Goal: Task Accomplishment & Management: Use online tool/utility

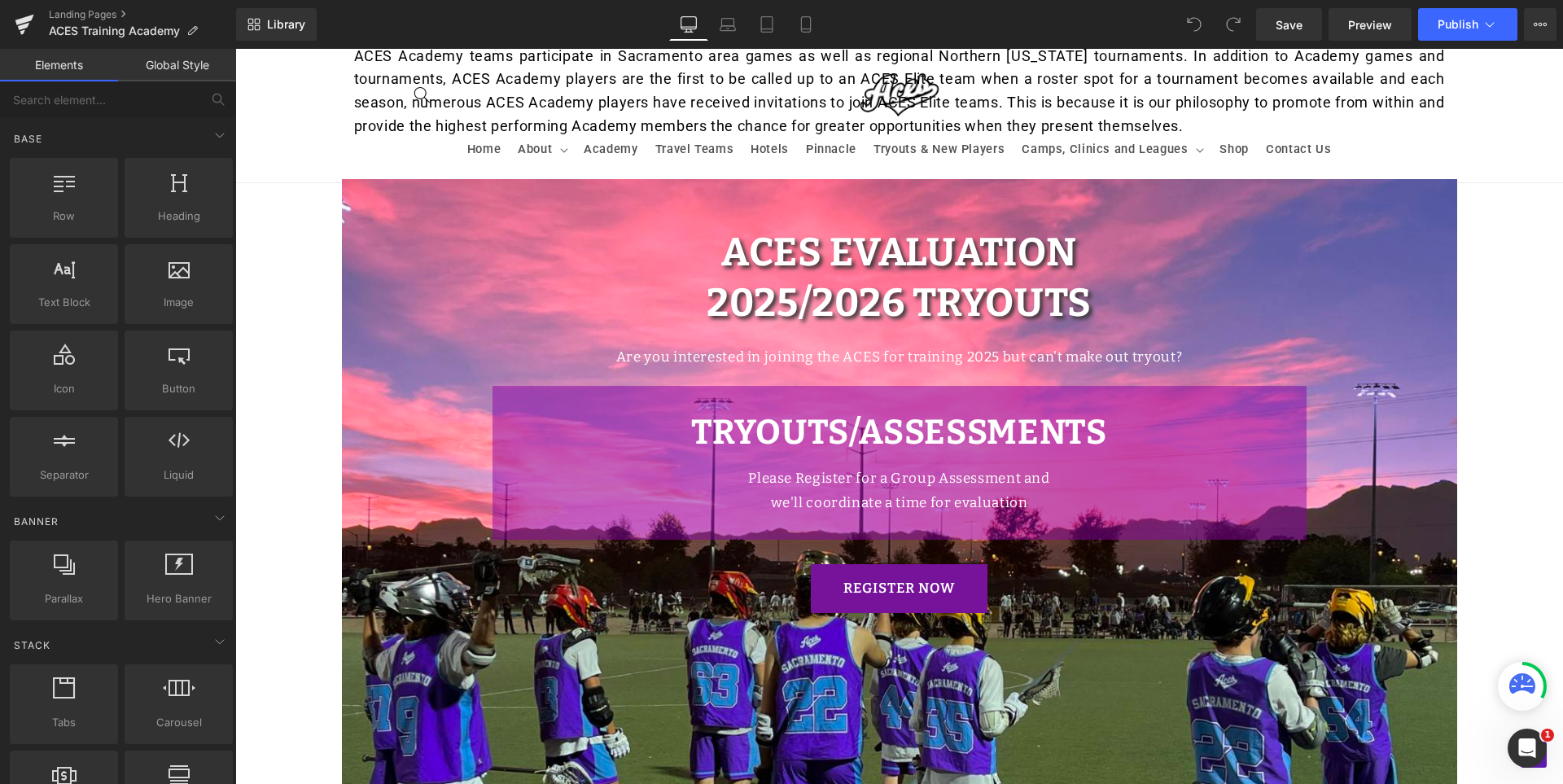
scroll to position [1221, 0]
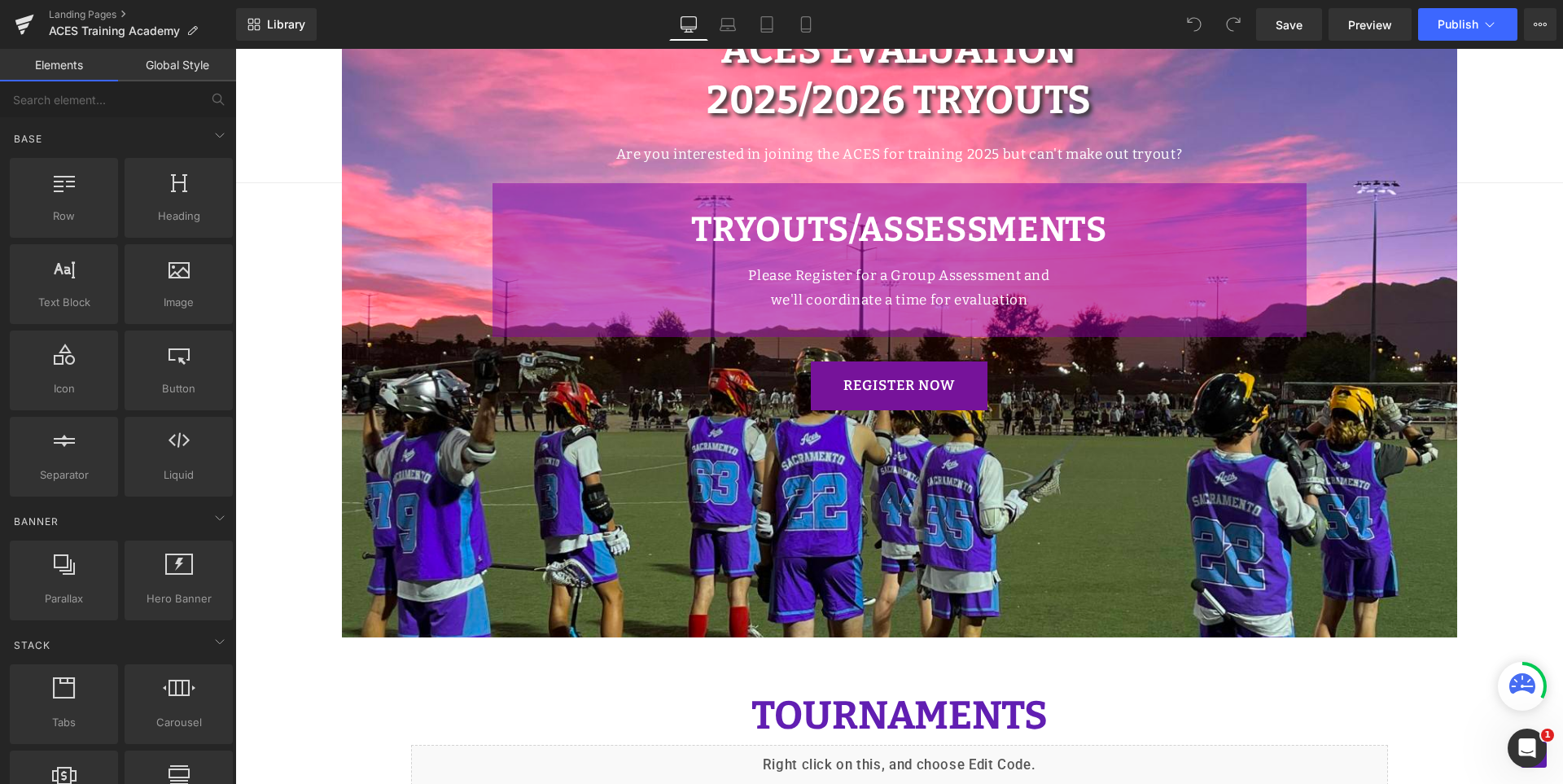
click at [899, 398] on link "REGISTER NOW" at bounding box center [899, 386] width 177 height 49
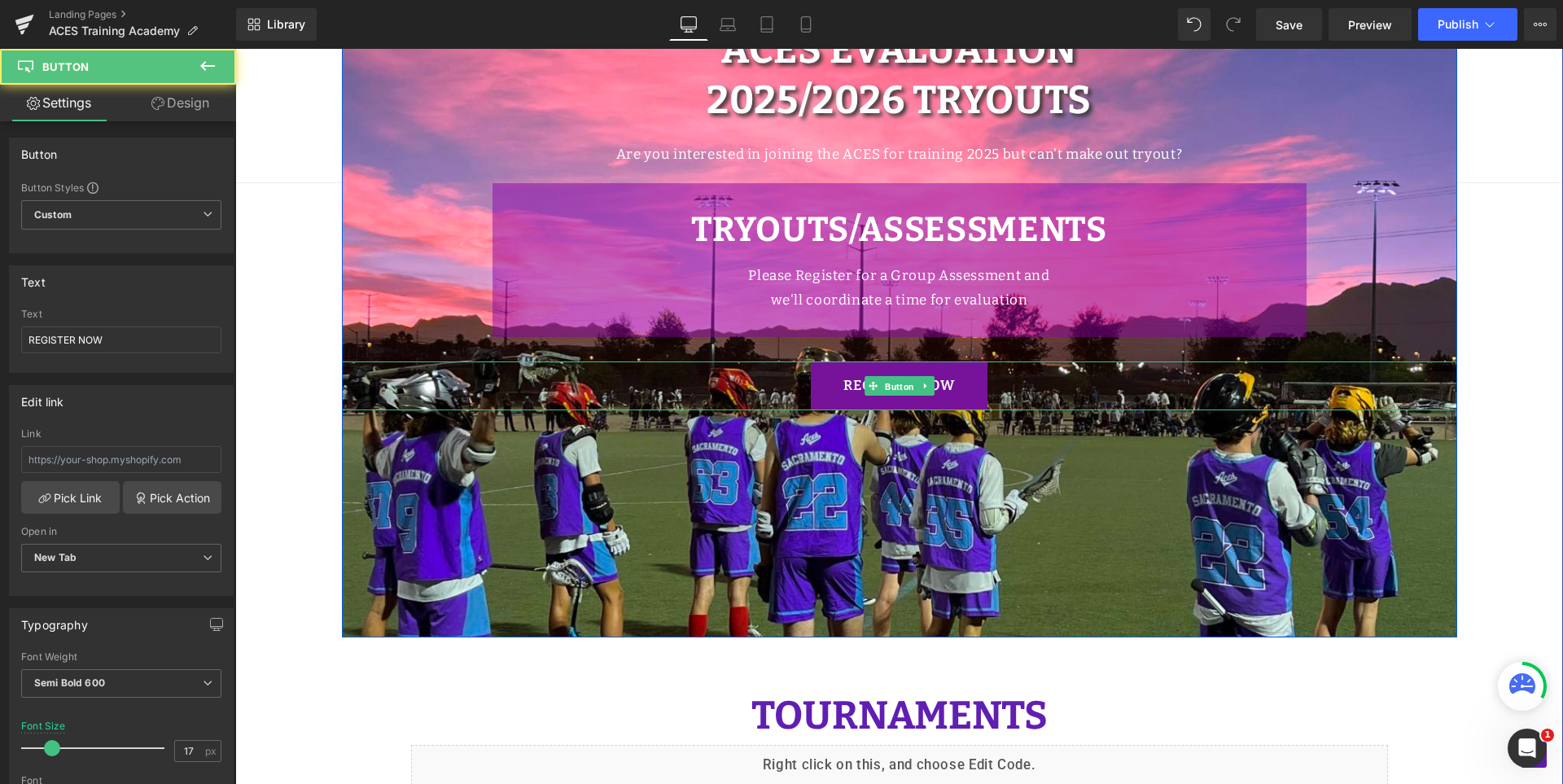
click at [899, 377] on span "Button" at bounding box center [900, 386] width 36 height 20
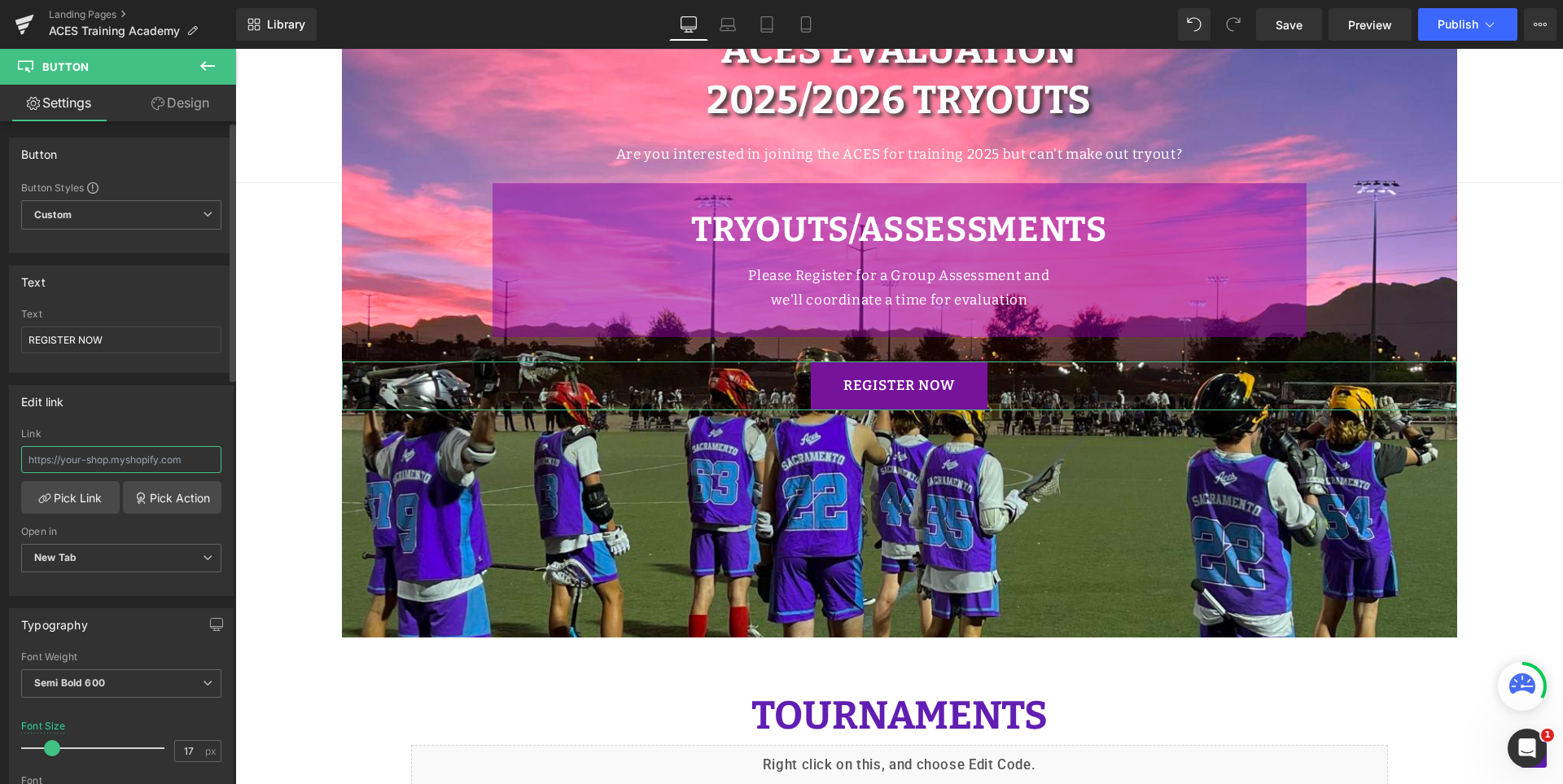
click at [186, 464] on input "text" at bounding box center [121, 459] width 201 height 27
type input "[URL][DOMAIN_NAME]"
click at [148, 420] on div "Edit link [URL][DOMAIN_NAME] Link [URL][DOMAIN_NAME] Pick Link Pick Action Curr…" at bounding box center [120, 490] width 225 height 211
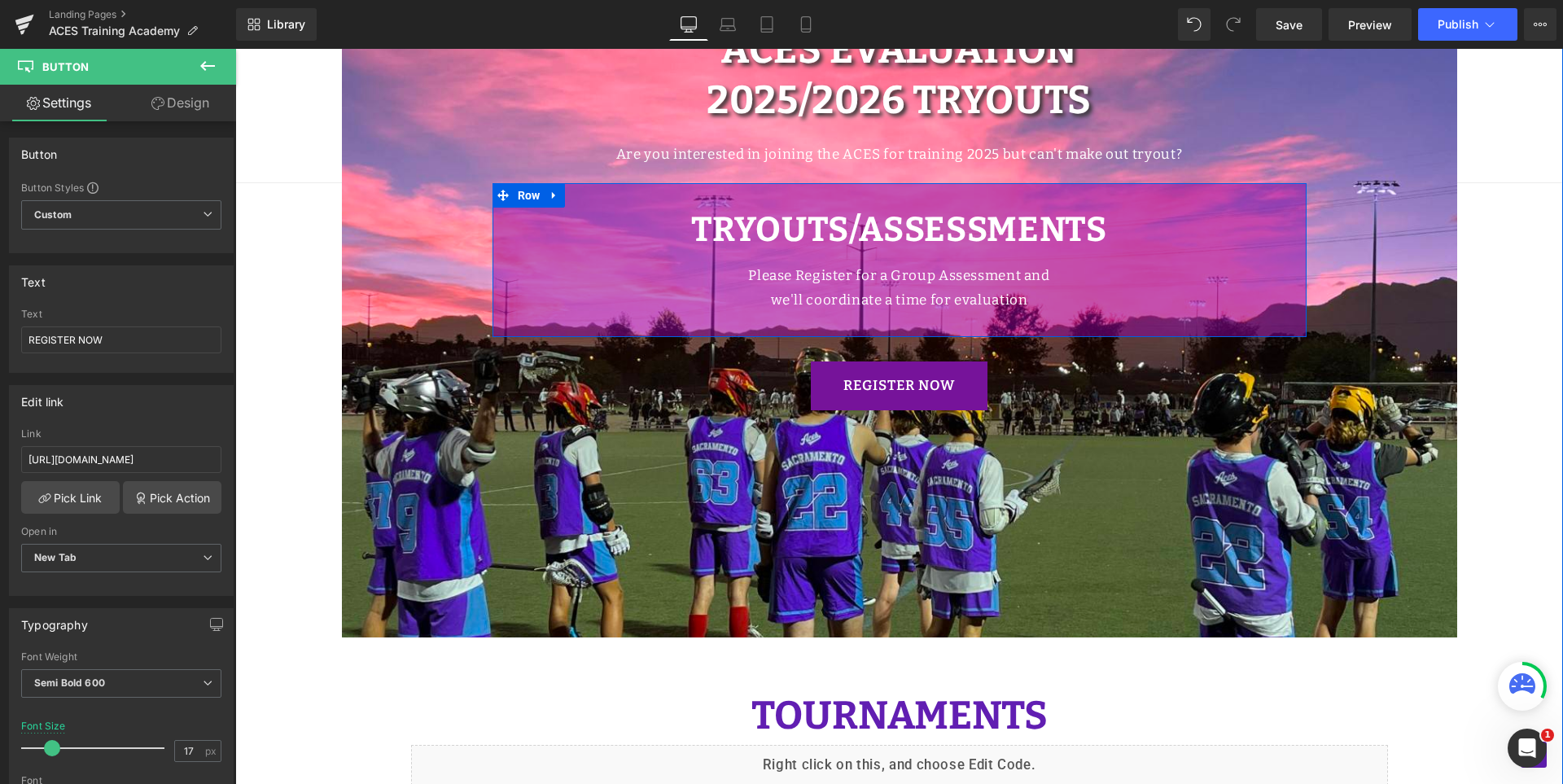
click at [1022, 220] on strong "TRYOUTS/ASSESSMENTS" at bounding box center [899, 229] width 416 height 40
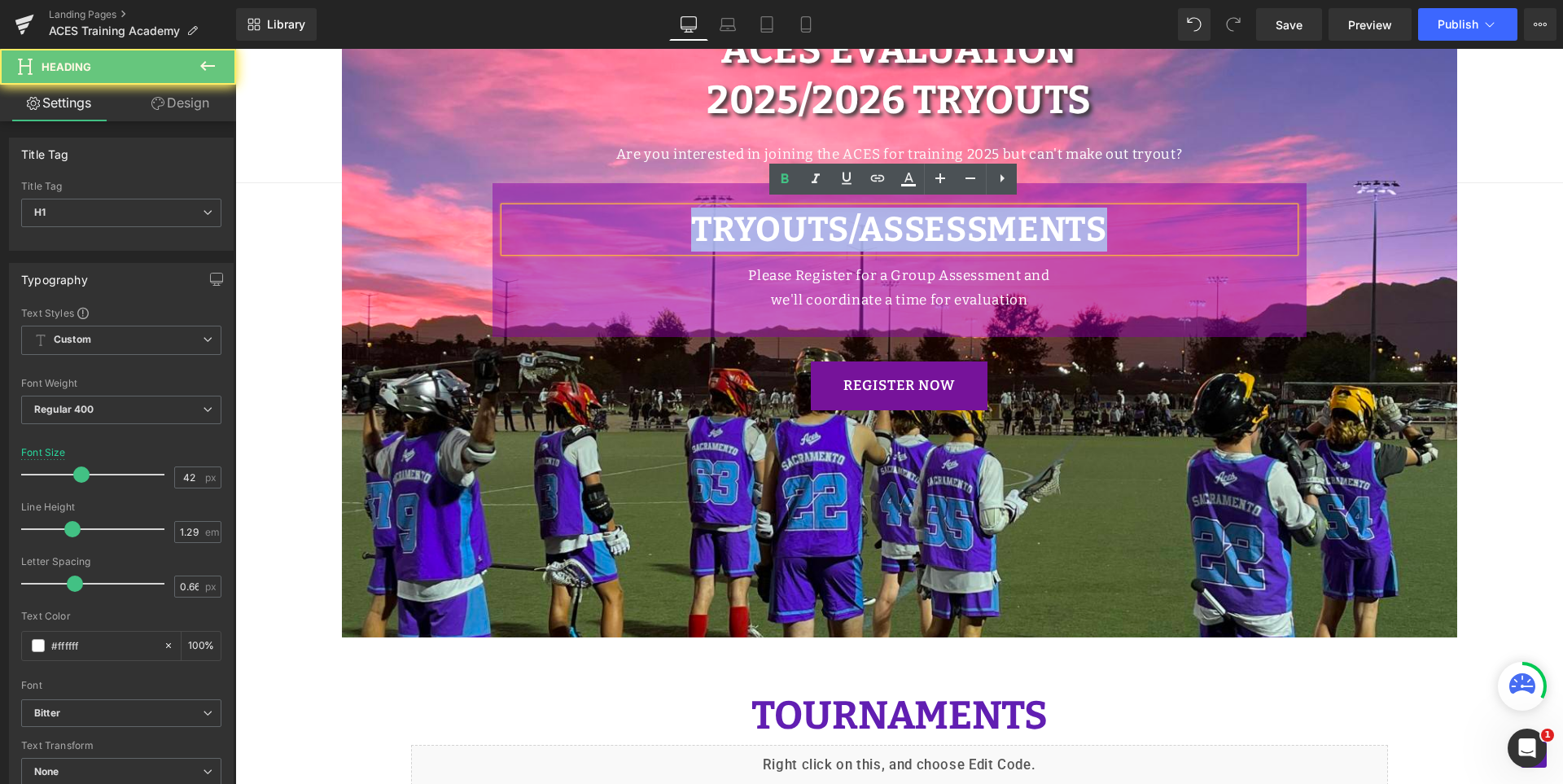
click at [1022, 220] on strong "TRYOUTS/ASSESSMENTS" at bounding box center [899, 229] width 416 height 40
paste div
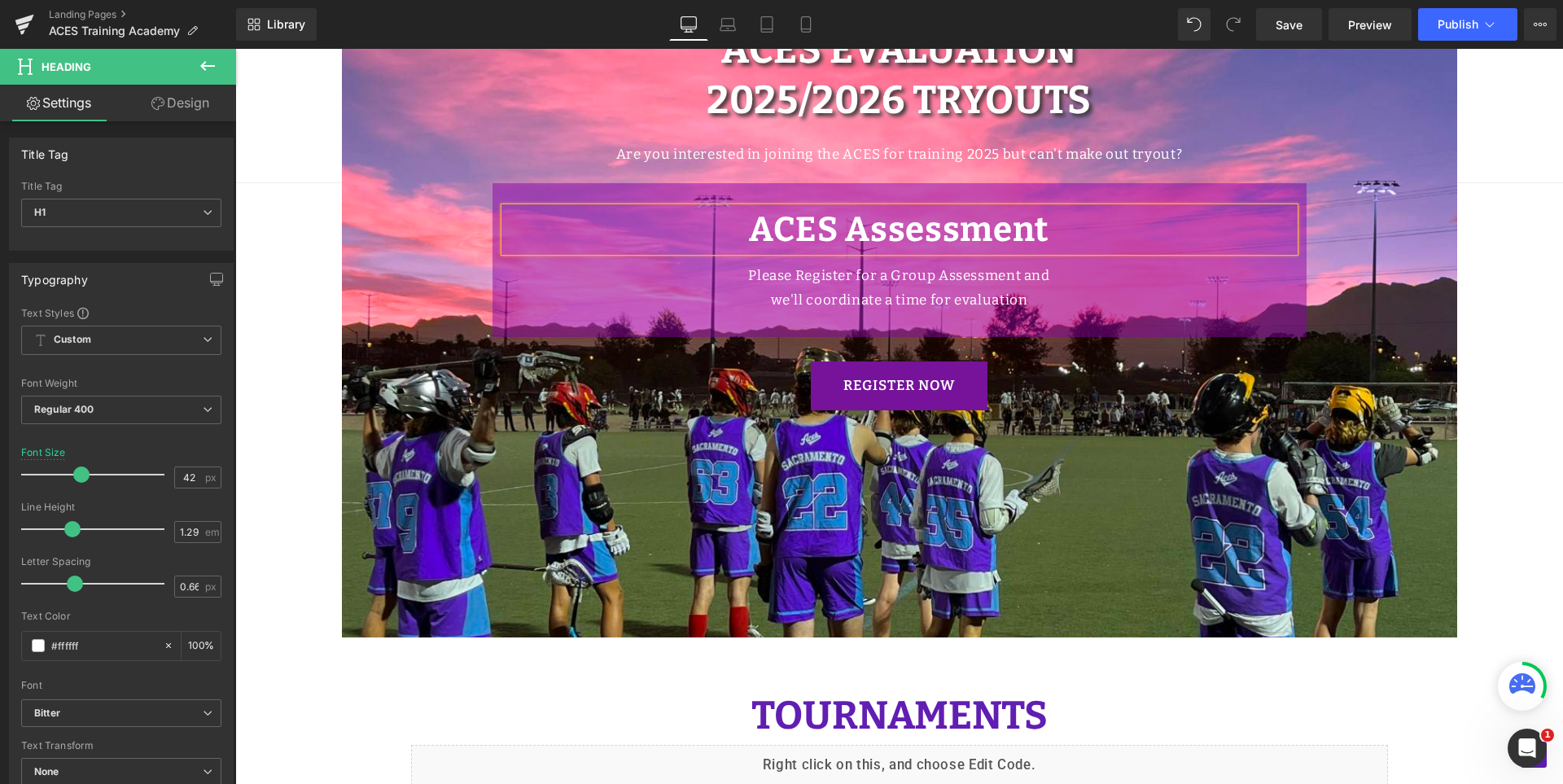
click at [810, 214] on b "ACES Assessment" at bounding box center [899, 229] width 300 height 40
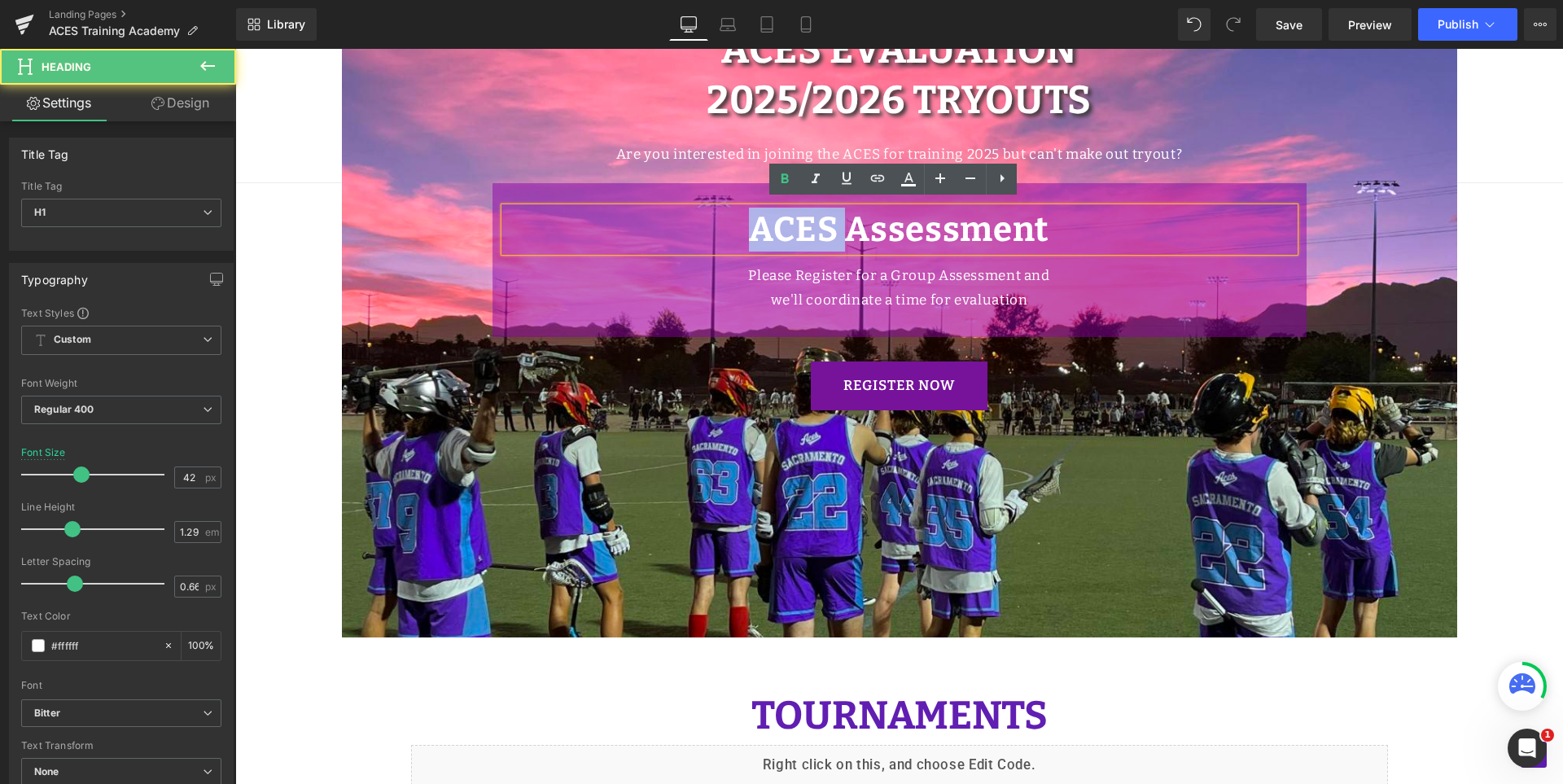
click at [810, 214] on b "ACES Assessment" at bounding box center [899, 229] width 300 height 40
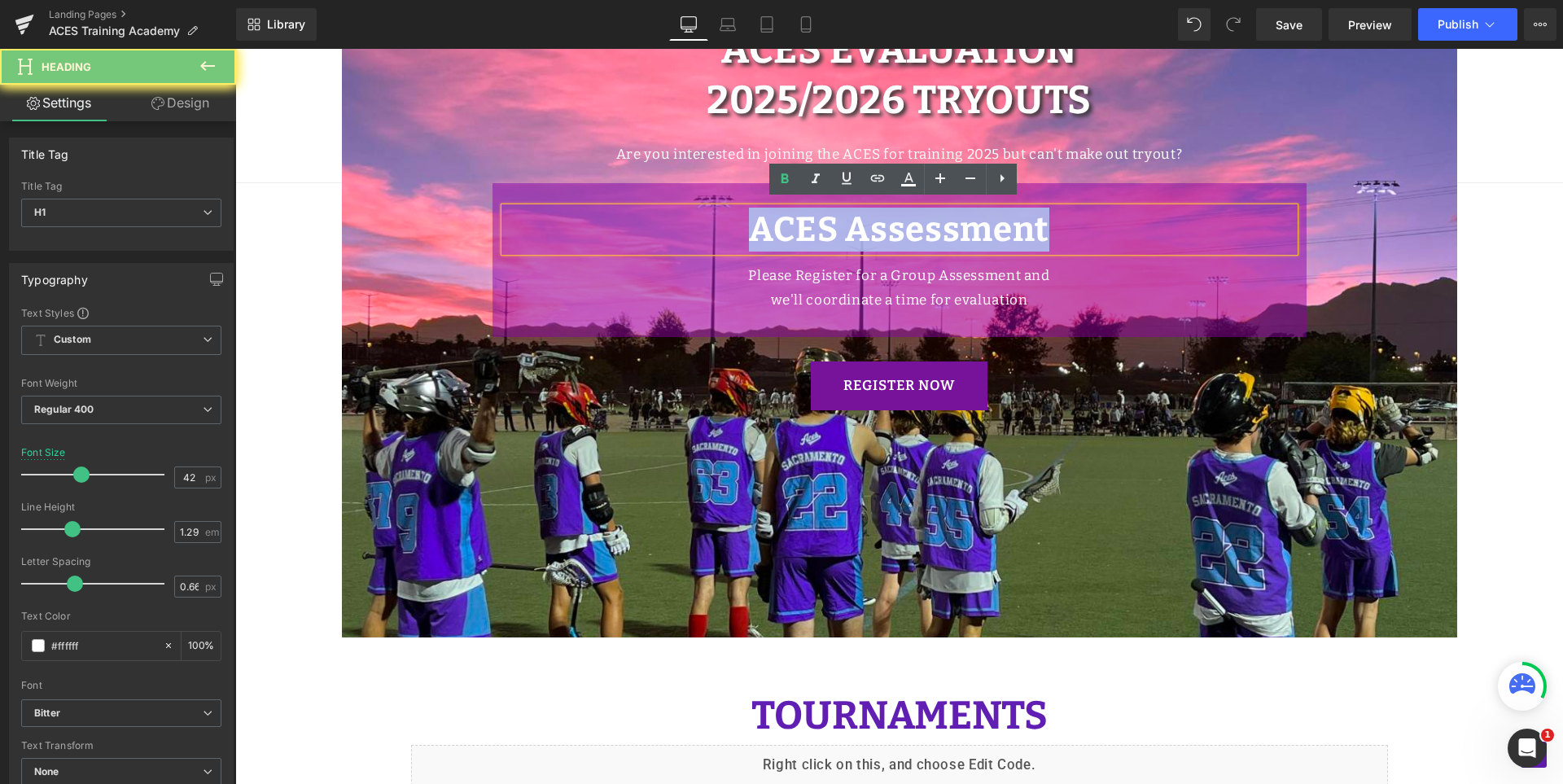
click at [810, 214] on b "ACES Assessment" at bounding box center [899, 229] width 300 height 40
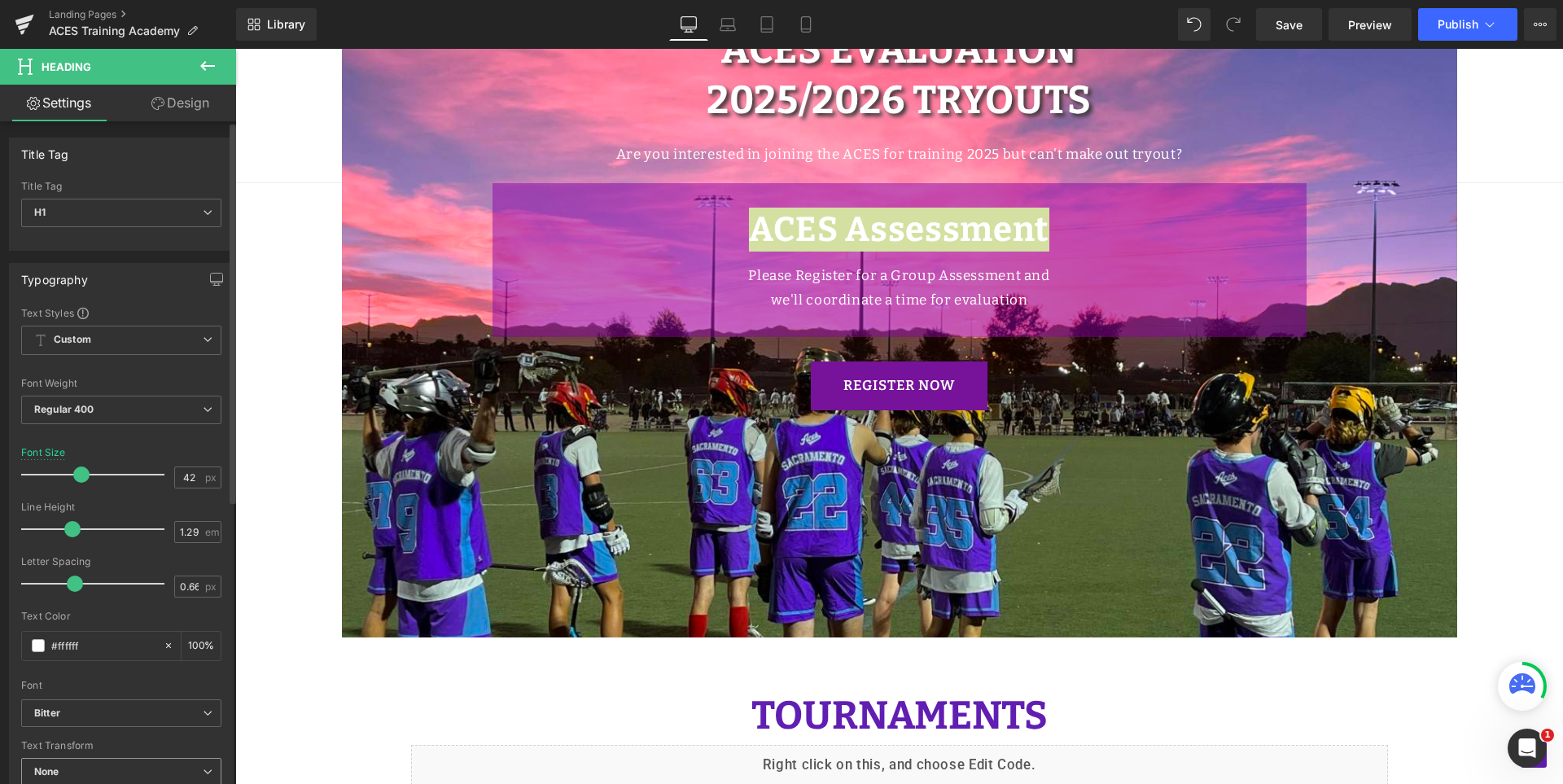
click at [84, 771] on span "None" at bounding box center [121, 772] width 201 height 28
click at [139, 687] on div "Font" at bounding box center [118, 685] width 194 height 11
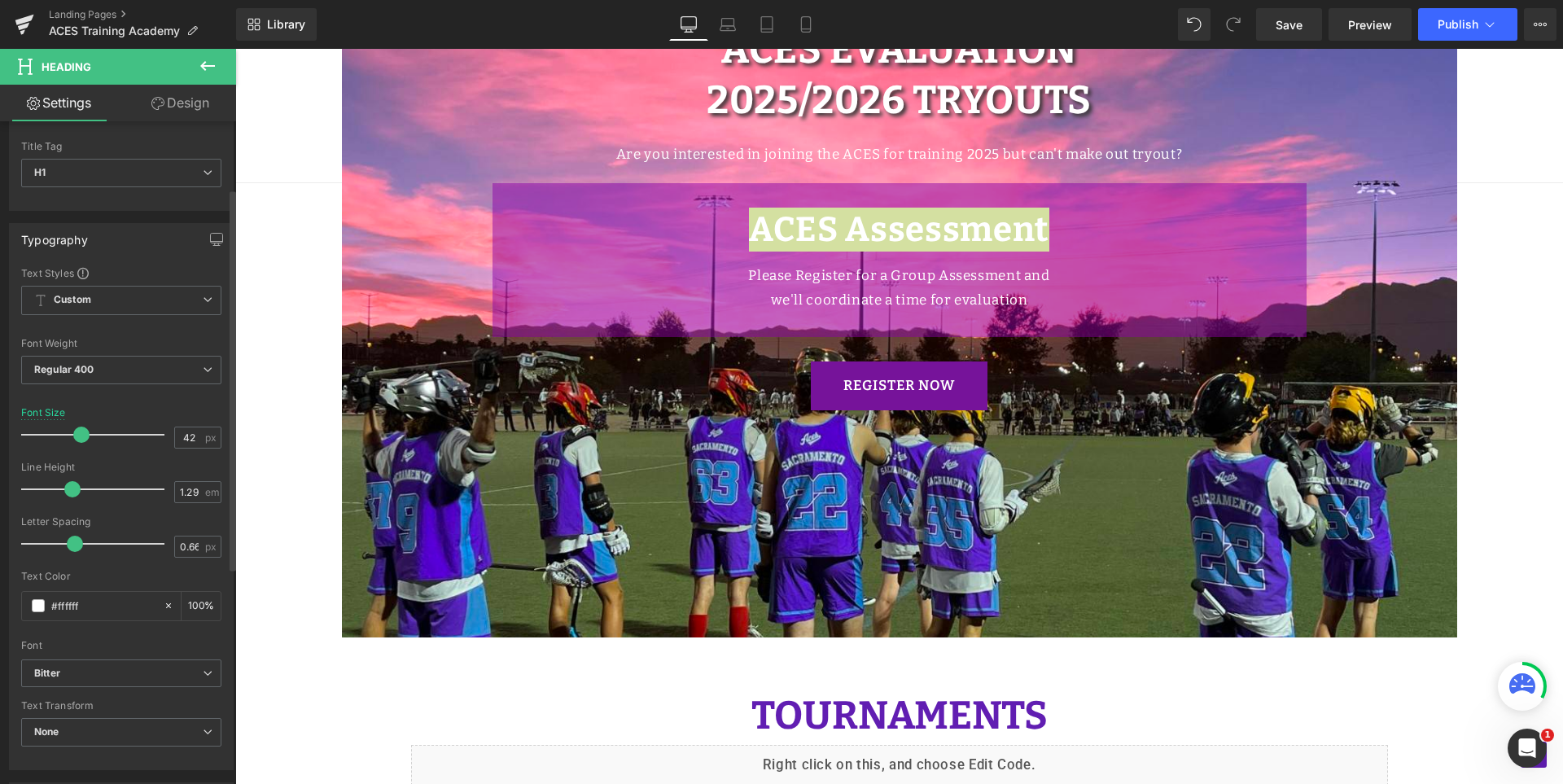
scroll to position [163, 0]
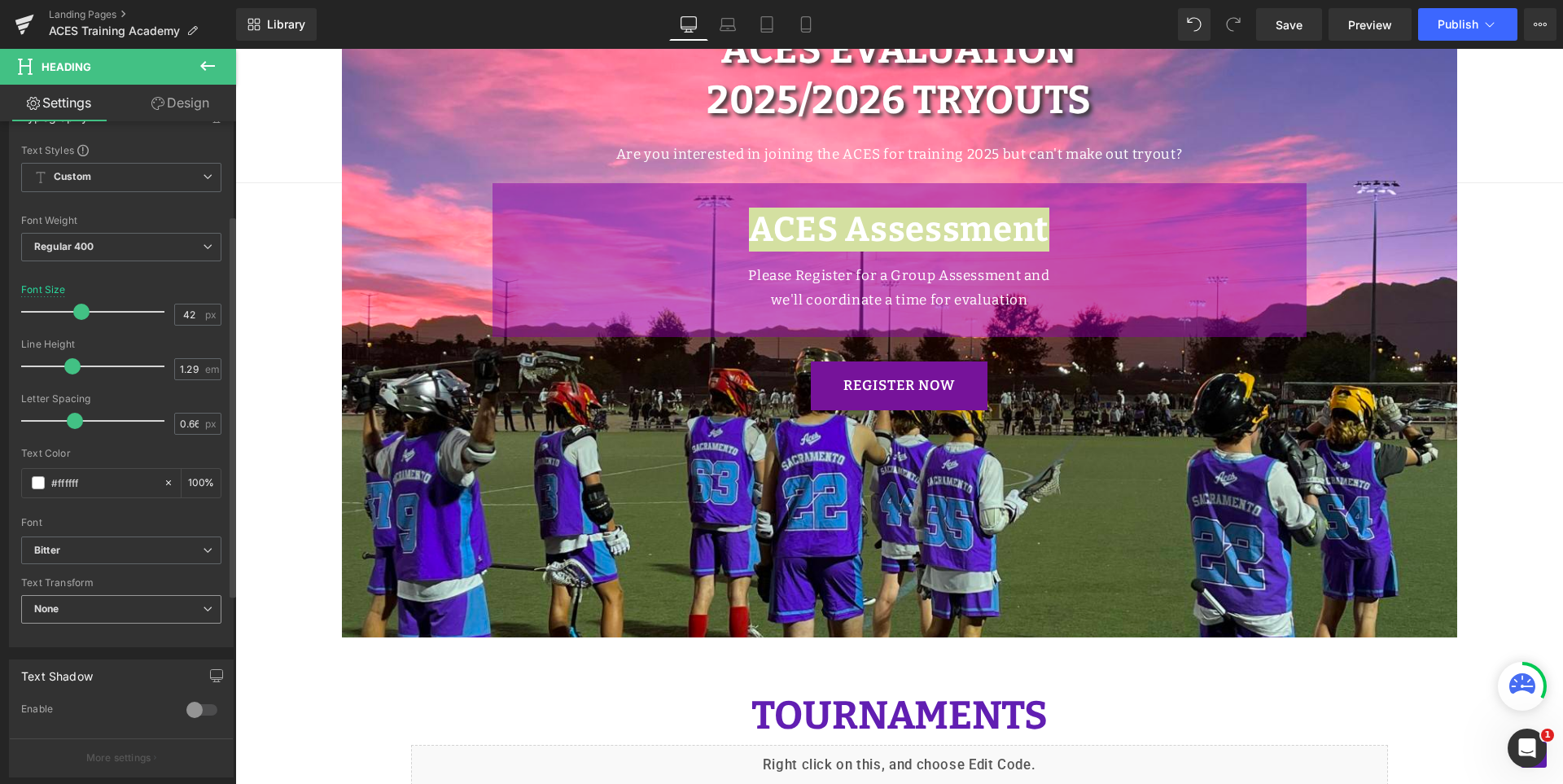
click at [112, 614] on span "None" at bounding box center [121, 609] width 201 height 28
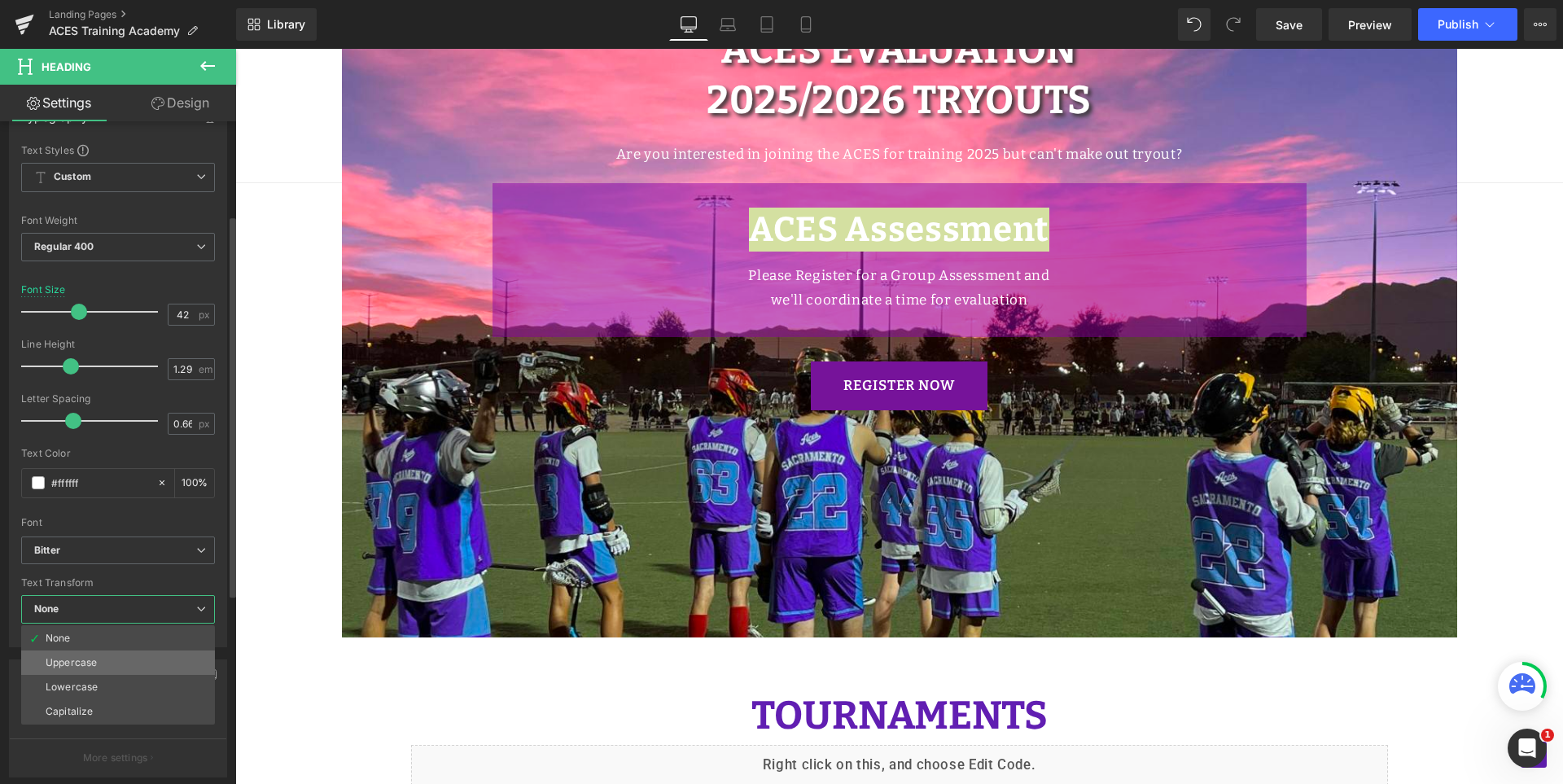
click at [108, 670] on li "Uppercase" at bounding box center [118, 663] width 194 height 24
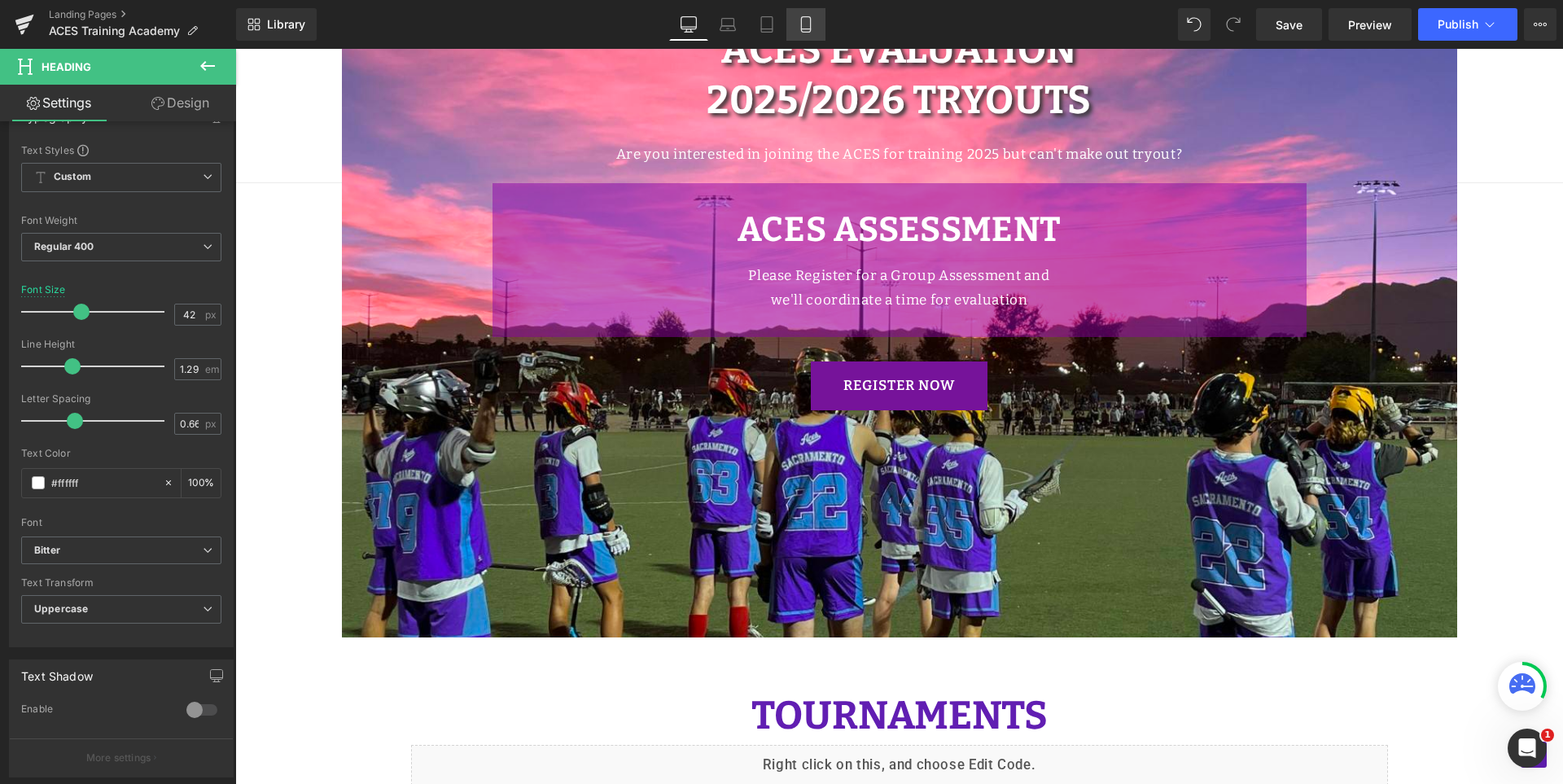
click at [813, 25] on icon at bounding box center [806, 24] width 16 height 16
type input "36"
type input "100"
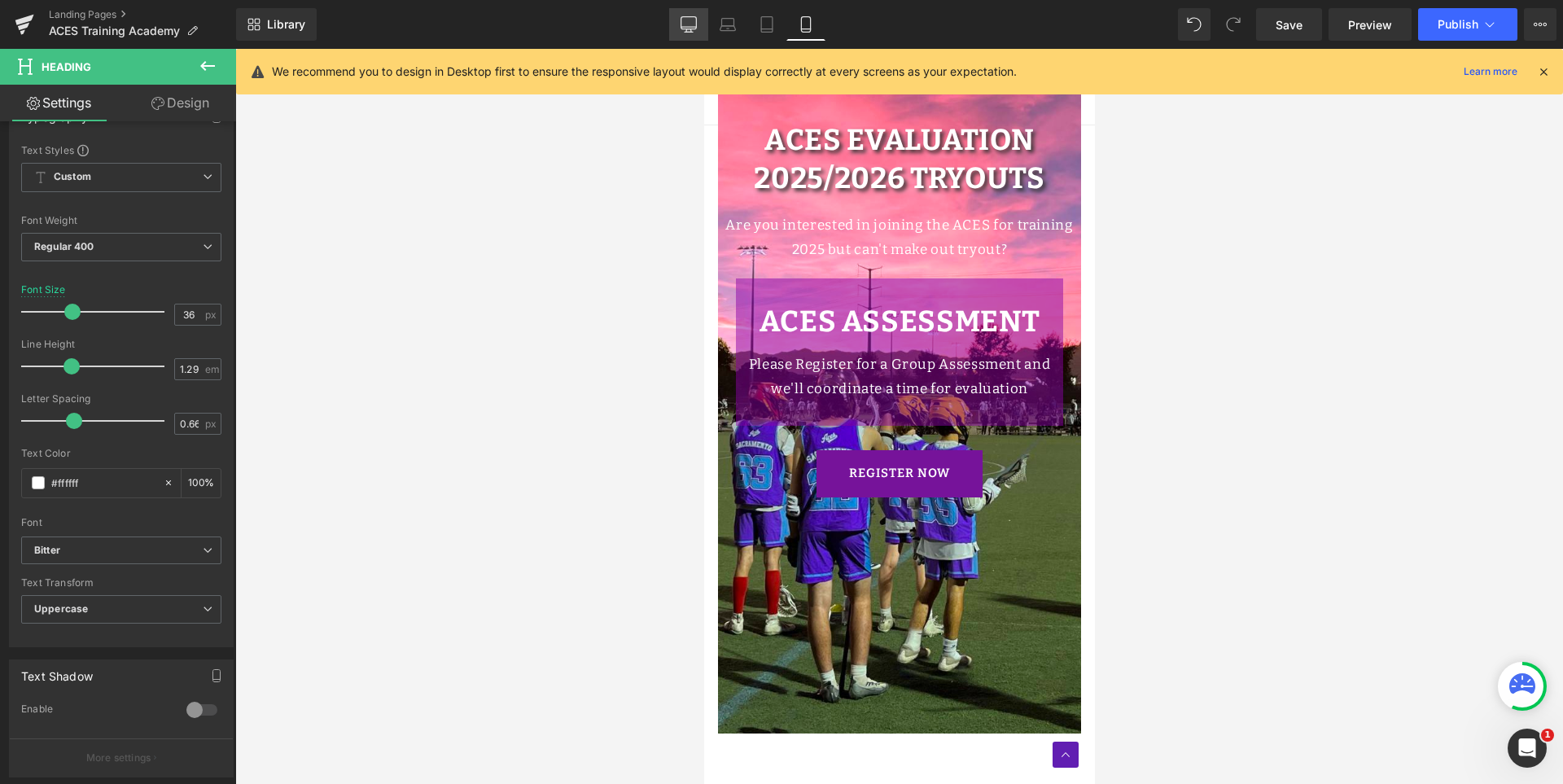
click at [699, 22] on link "Desktop" at bounding box center [689, 24] width 39 height 33
type input "42"
type input "100"
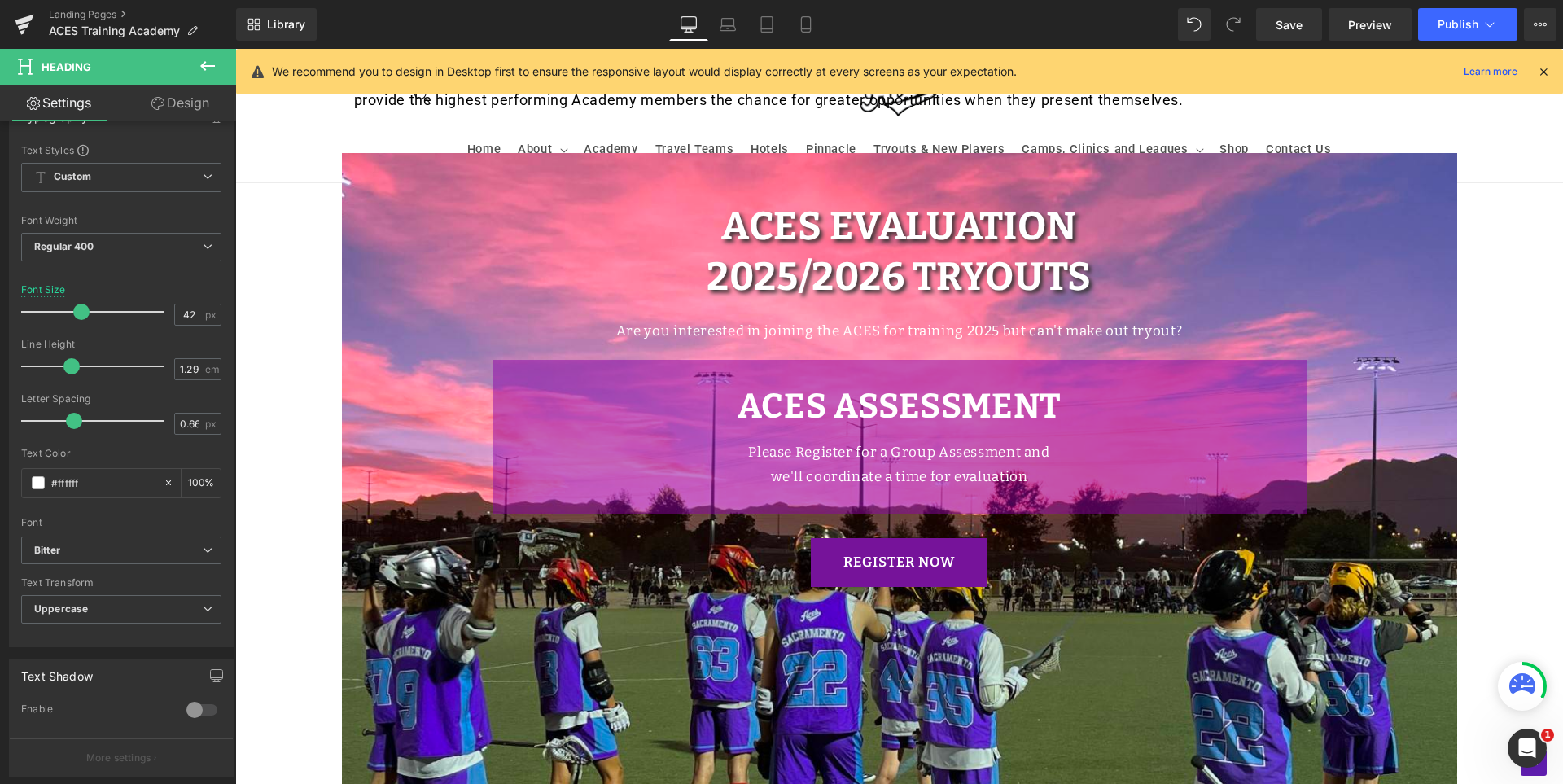
scroll to position [1126, 0]
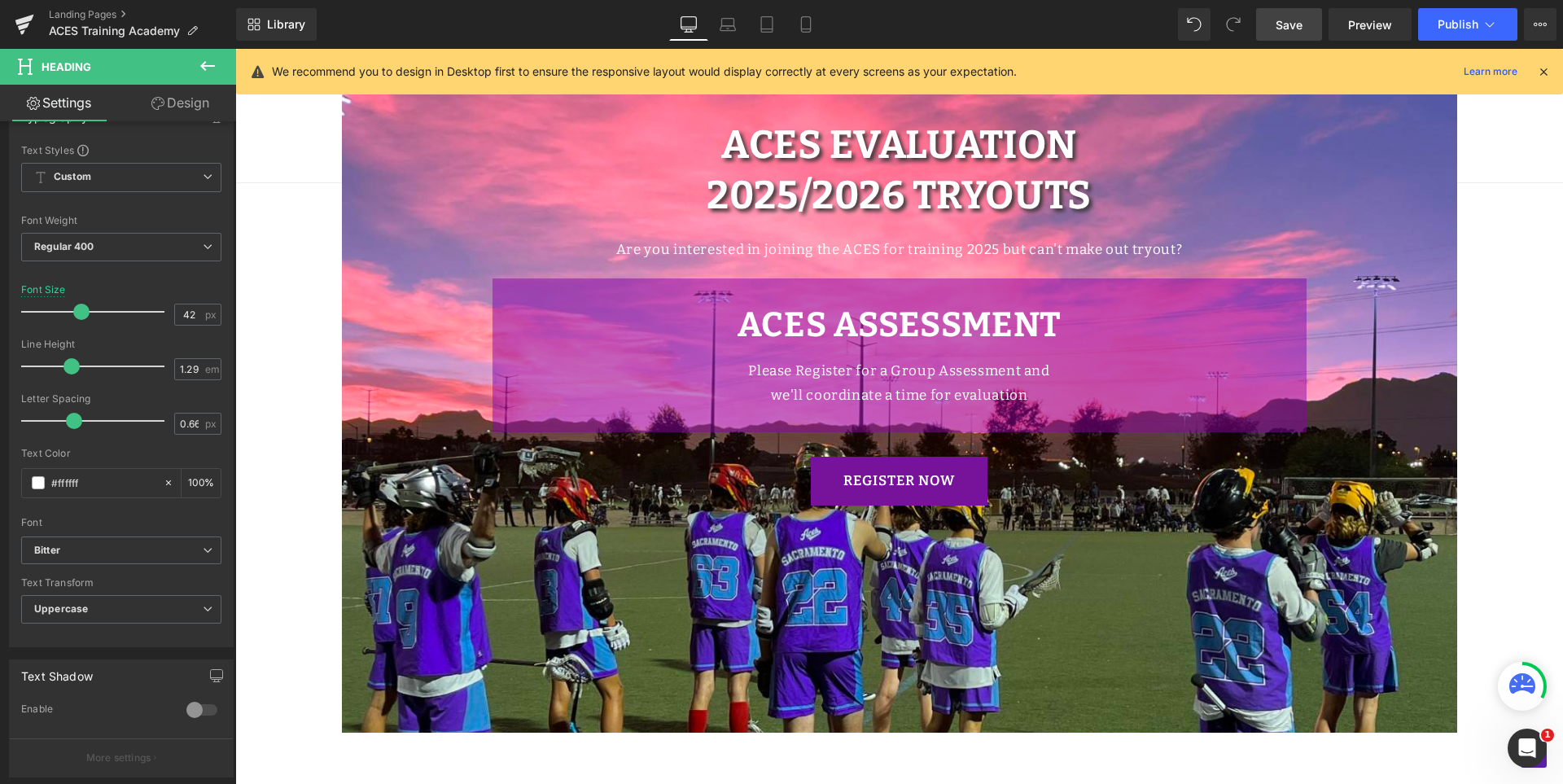
click at [1302, 29] on span "Save" at bounding box center [1289, 25] width 27 height 17
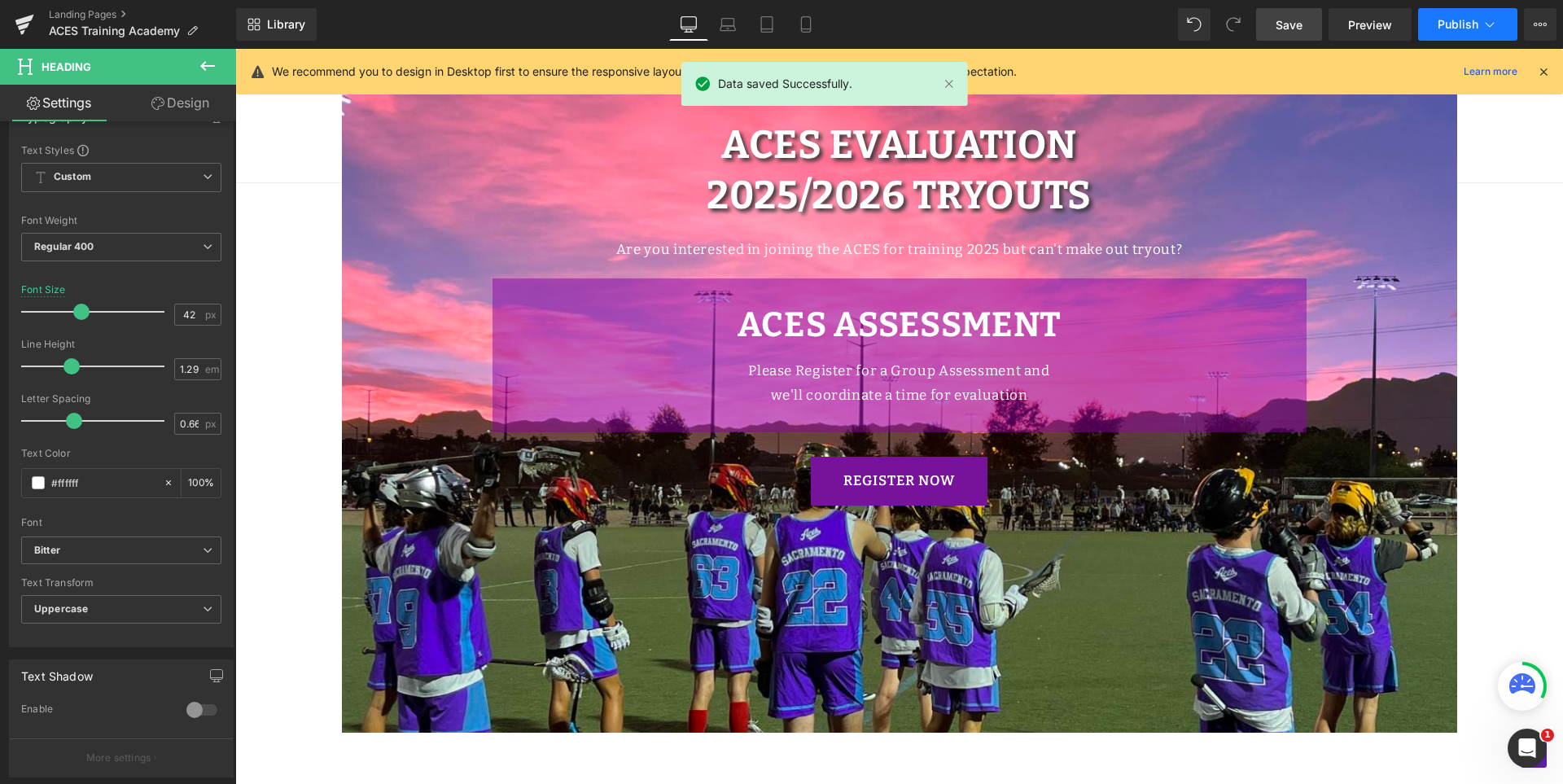
click at [1455, 16] on button "Publish" at bounding box center [1467, 24] width 99 height 33
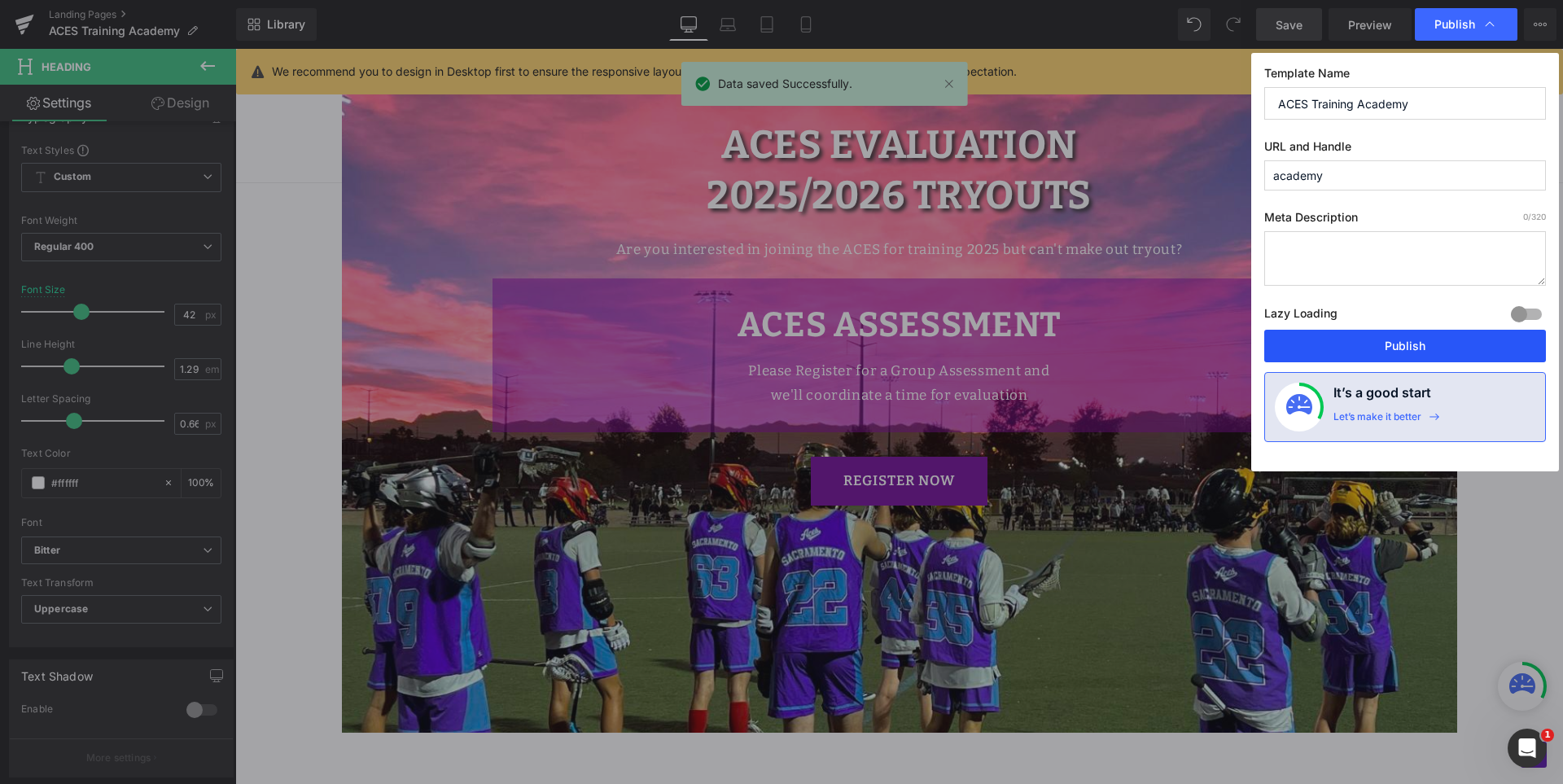
click at [1420, 349] on button "Publish" at bounding box center [1405, 346] width 281 height 33
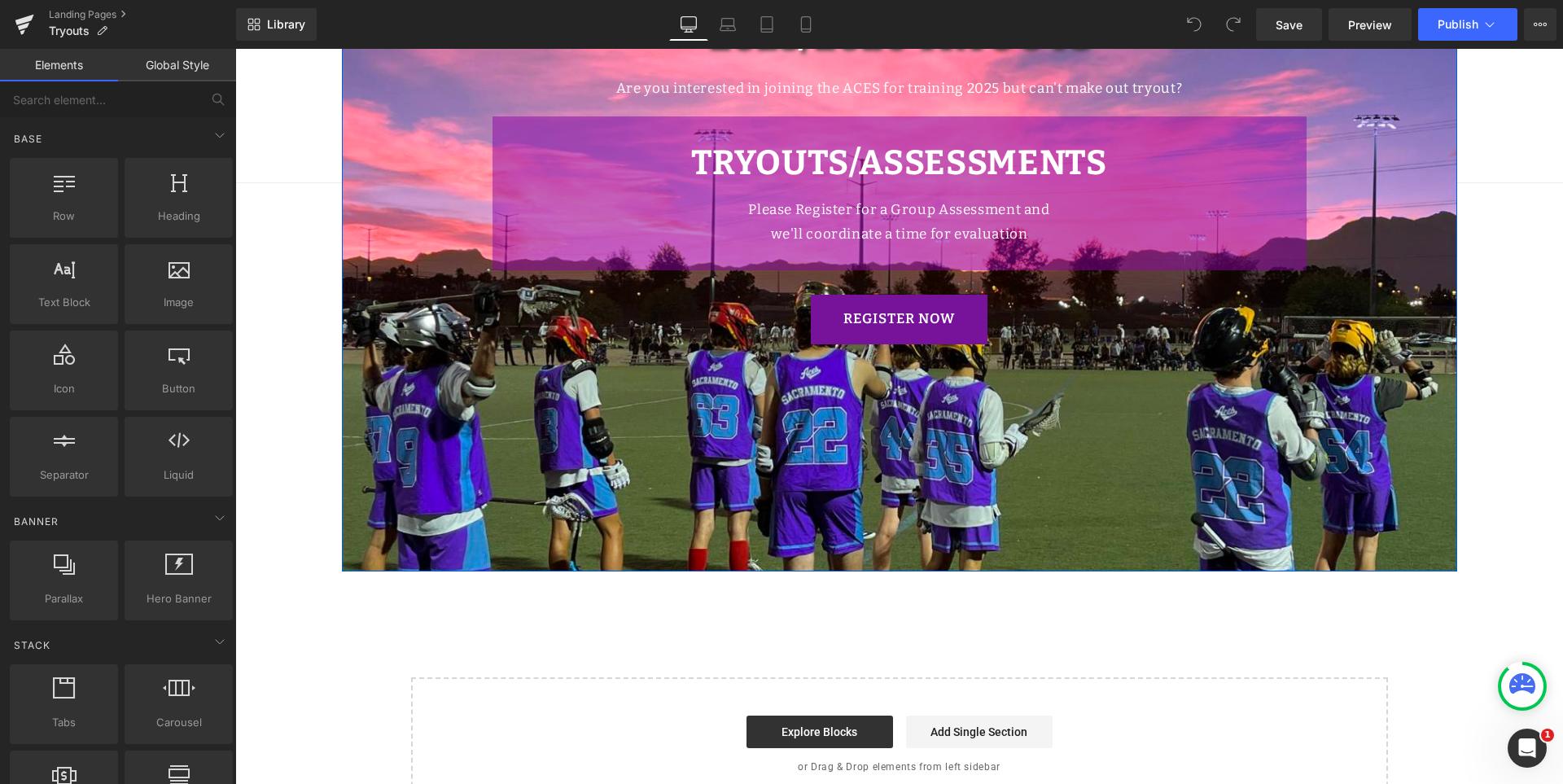
scroll to position [325, 0]
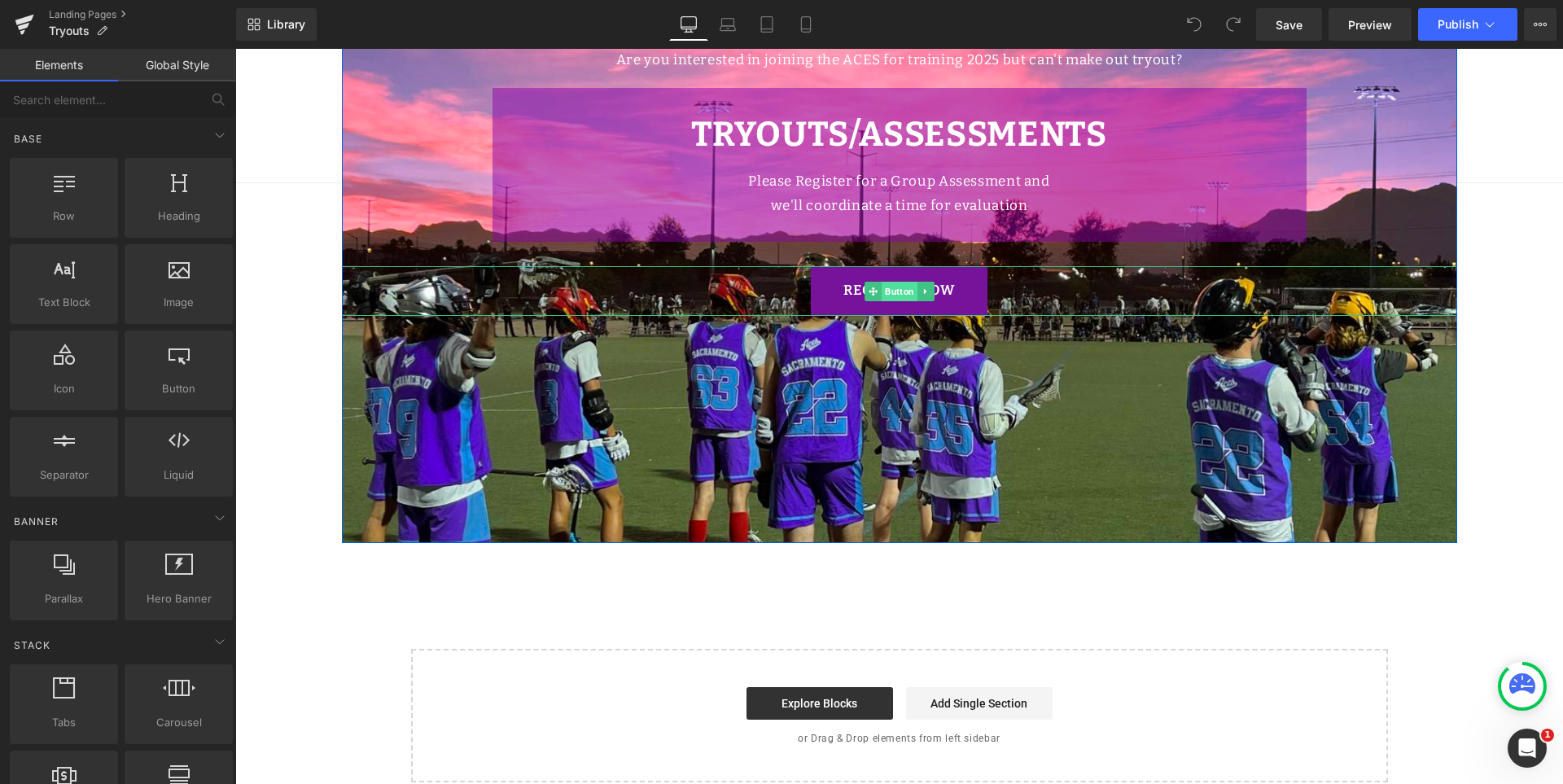
click at [897, 292] on span "Button" at bounding box center [900, 291] width 36 height 20
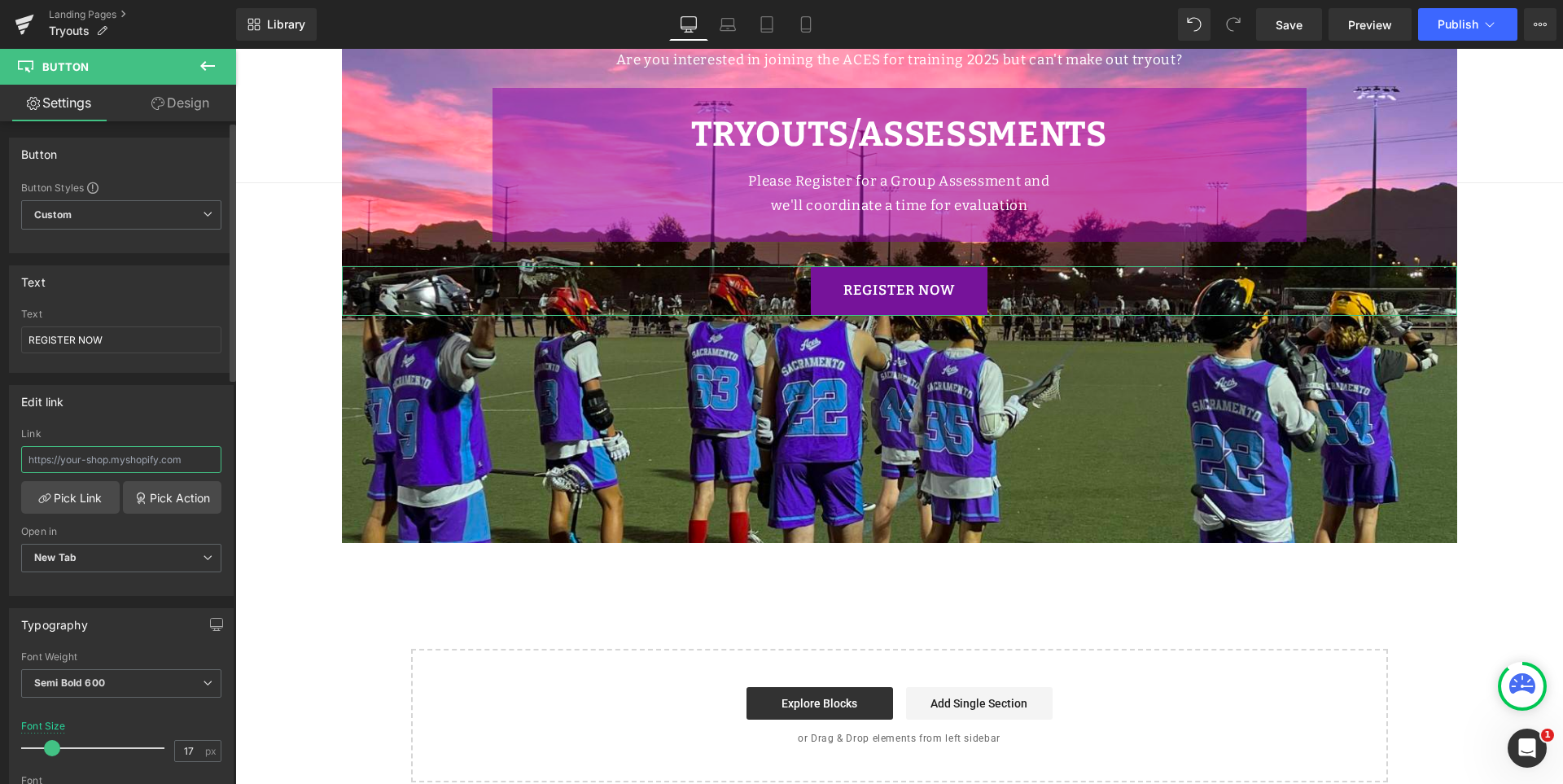
click at [133, 469] on input "text" at bounding box center [121, 459] width 201 height 27
paste input "[URL][DOMAIN_NAME]"
type input "[URL][DOMAIN_NAME]"
click at [132, 417] on div "Edit link [URL][DOMAIN_NAME] Link [URL][DOMAIN_NAME] Pick Link Pick Action Curr…" at bounding box center [120, 490] width 225 height 211
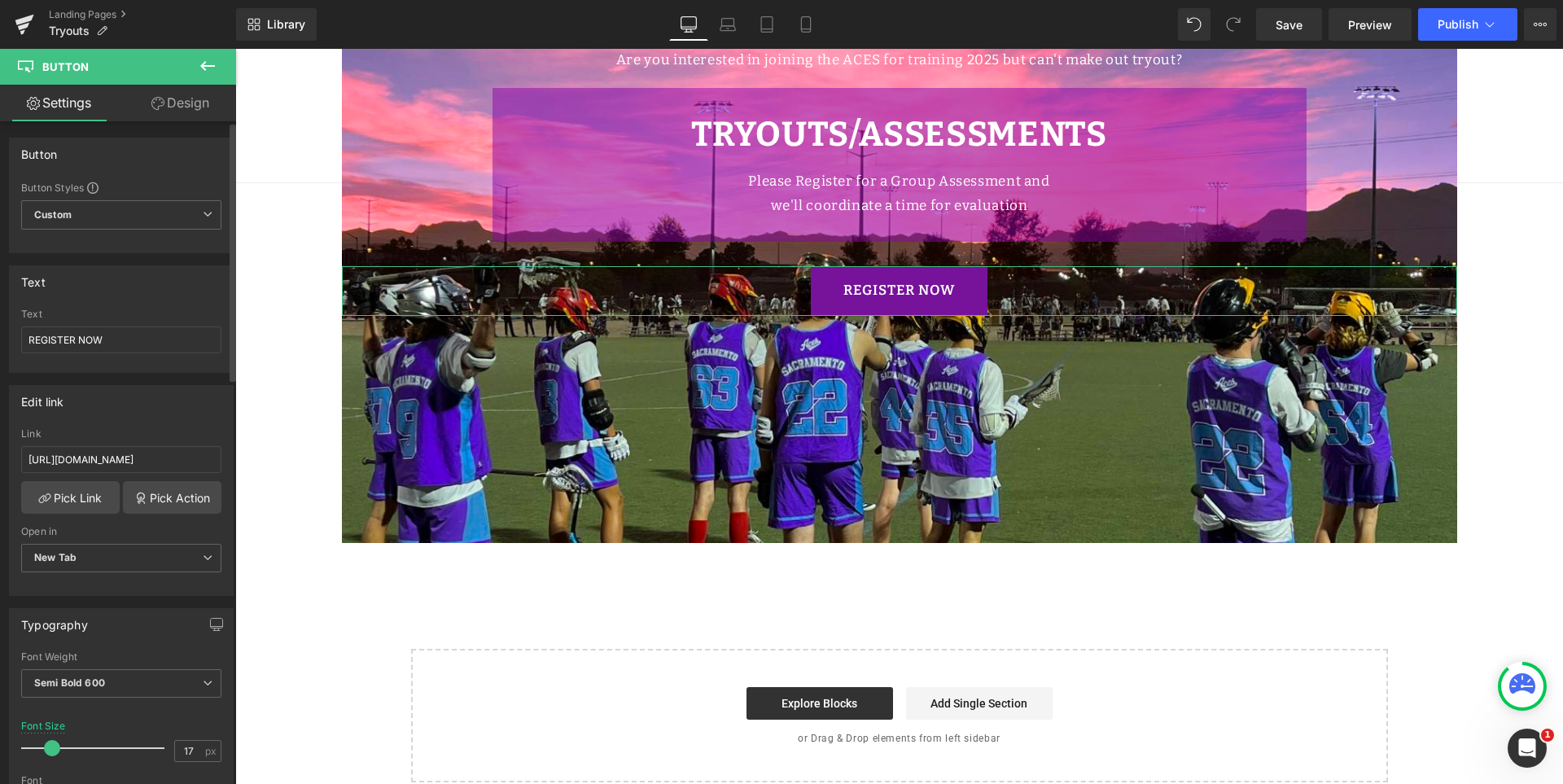
scroll to position [0, 0]
click at [980, 126] on strong "TRYOUTS/ASSESSMENTS" at bounding box center [899, 133] width 416 height 40
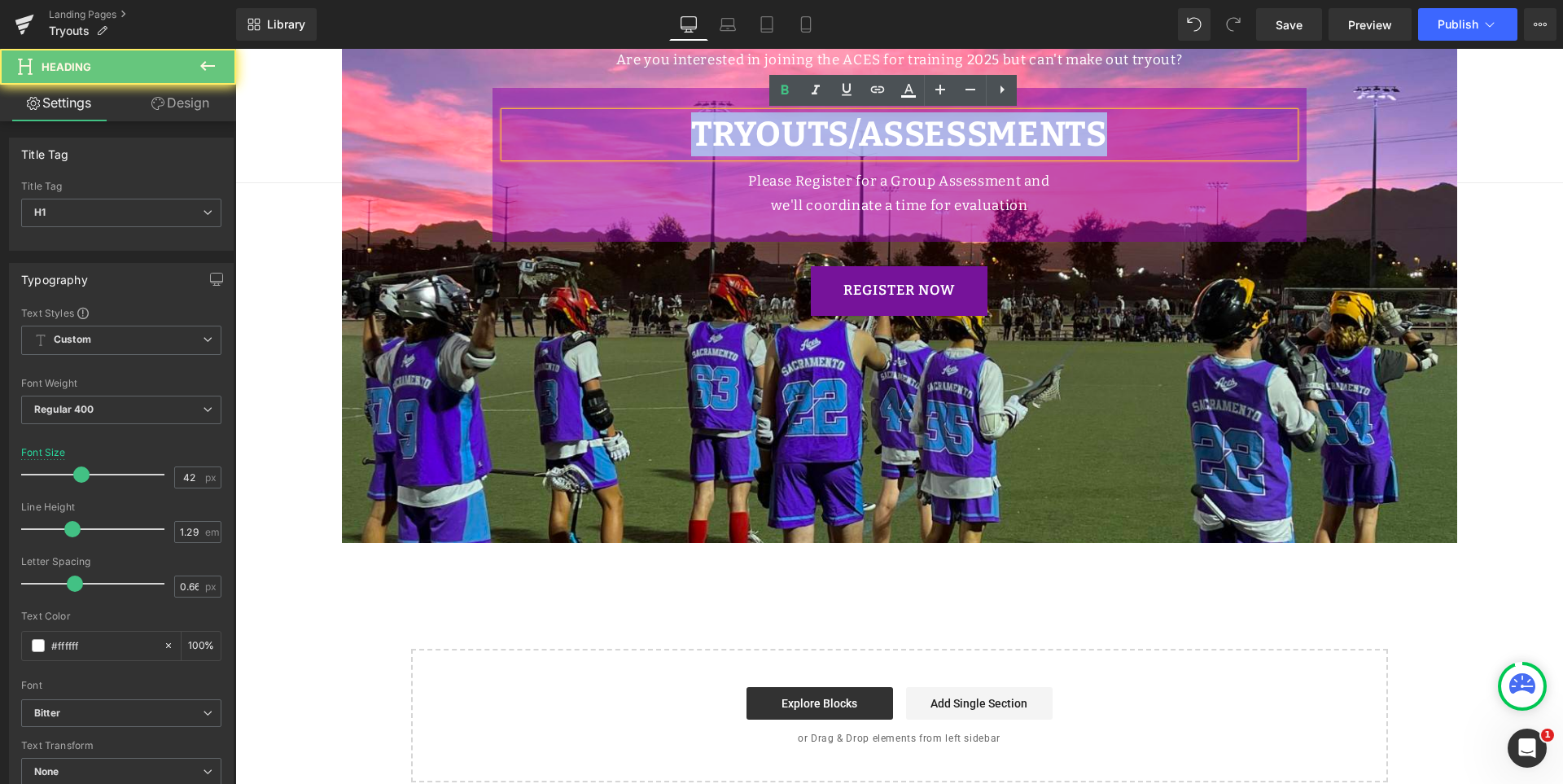
click at [980, 126] on strong "TRYOUTS/ASSESSMENTS" at bounding box center [899, 133] width 416 height 40
paste div
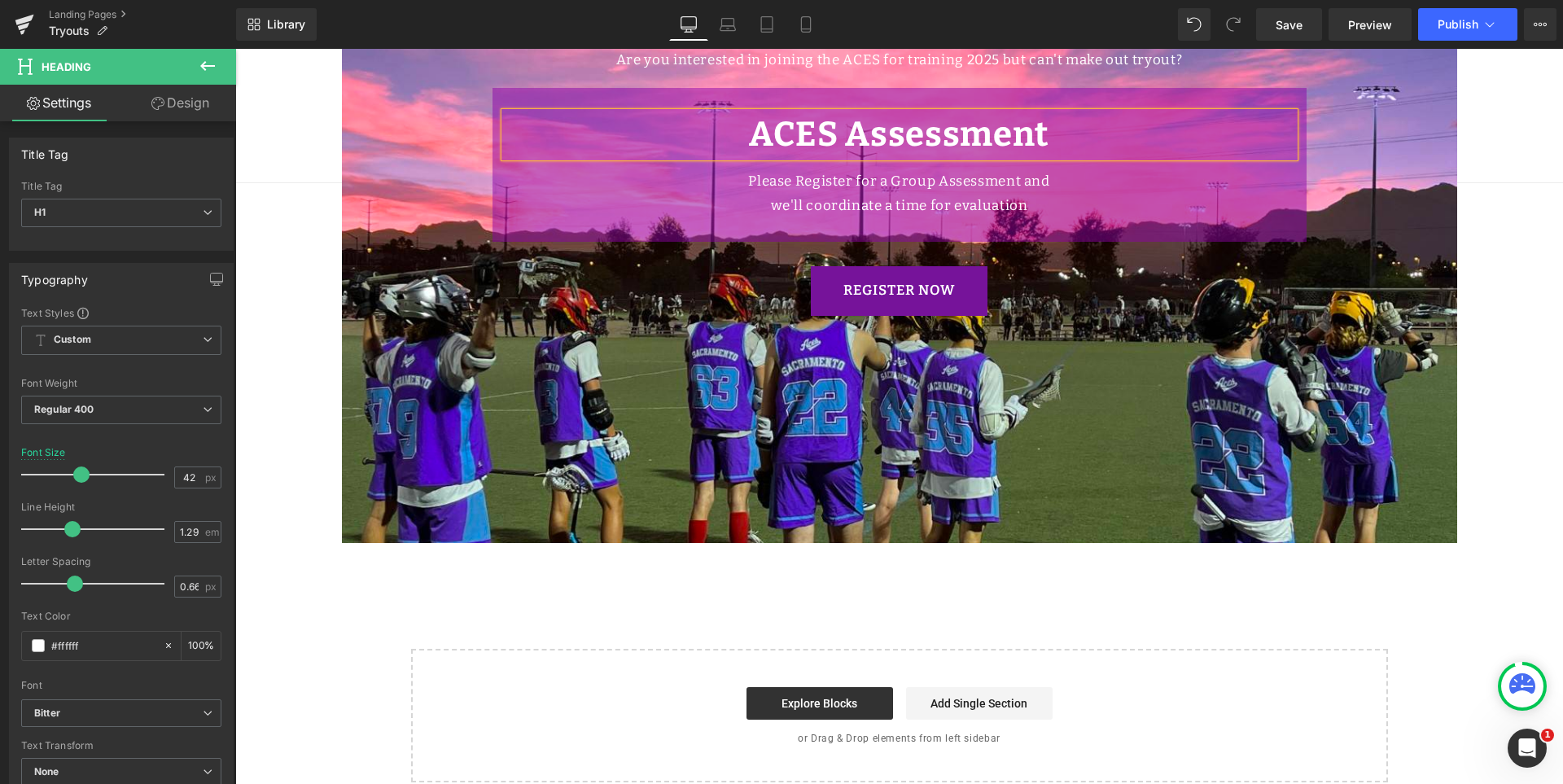
click at [980, 126] on b "ACES Assessment" at bounding box center [899, 133] width 300 height 40
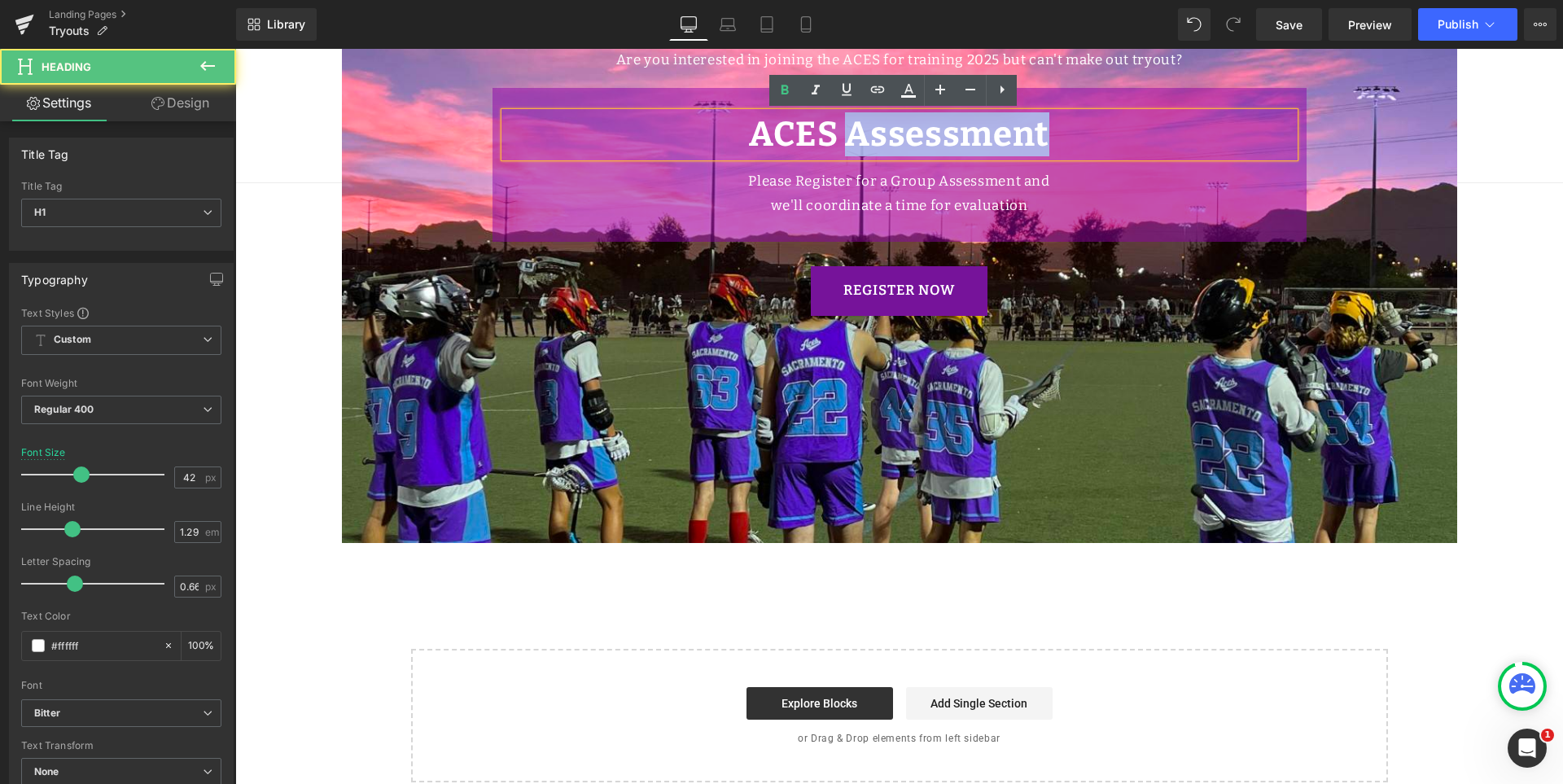
click at [980, 126] on b "ACES Assessment" at bounding box center [899, 133] width 300 height 40
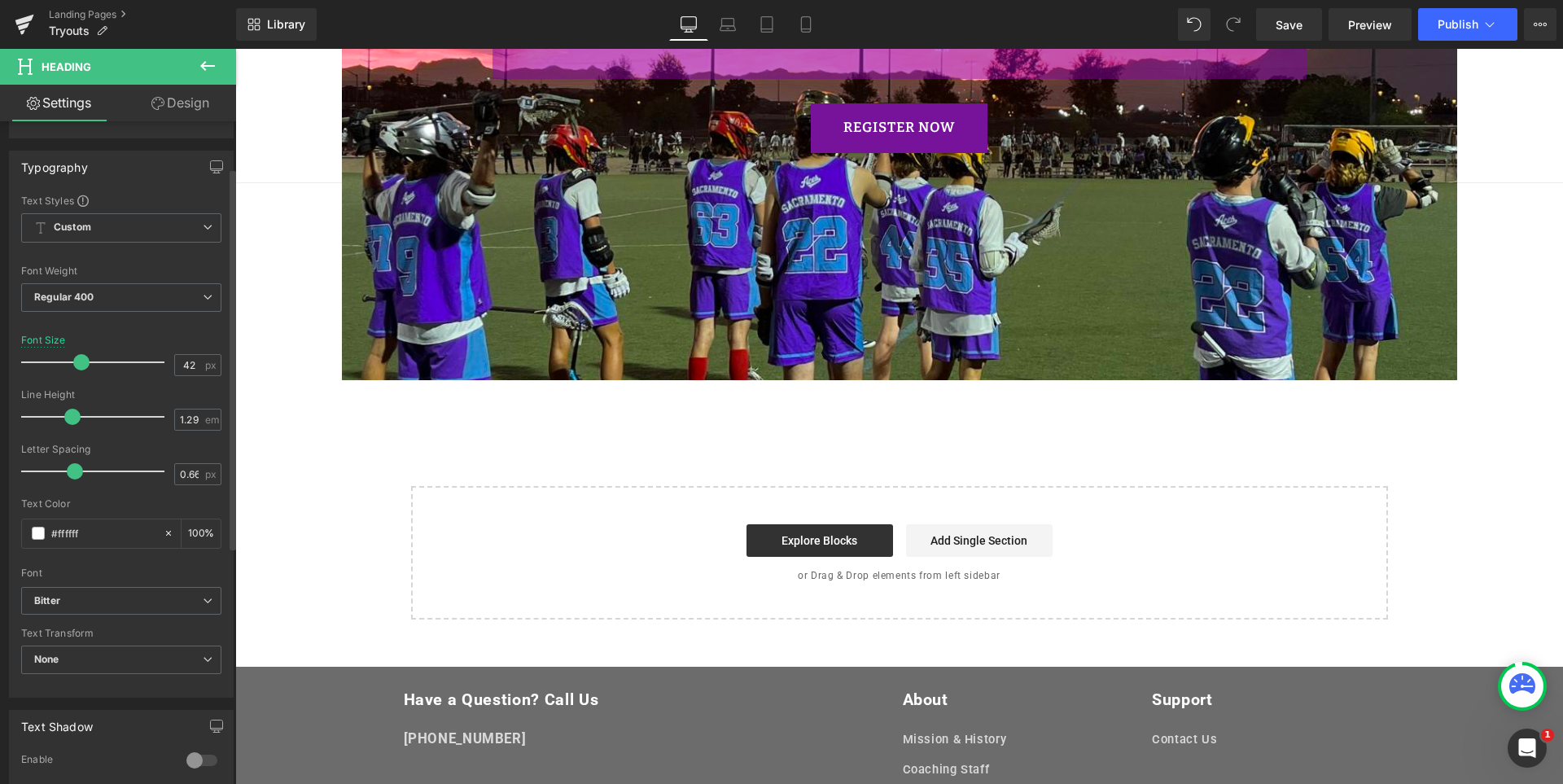
scroll to position [244, 0]
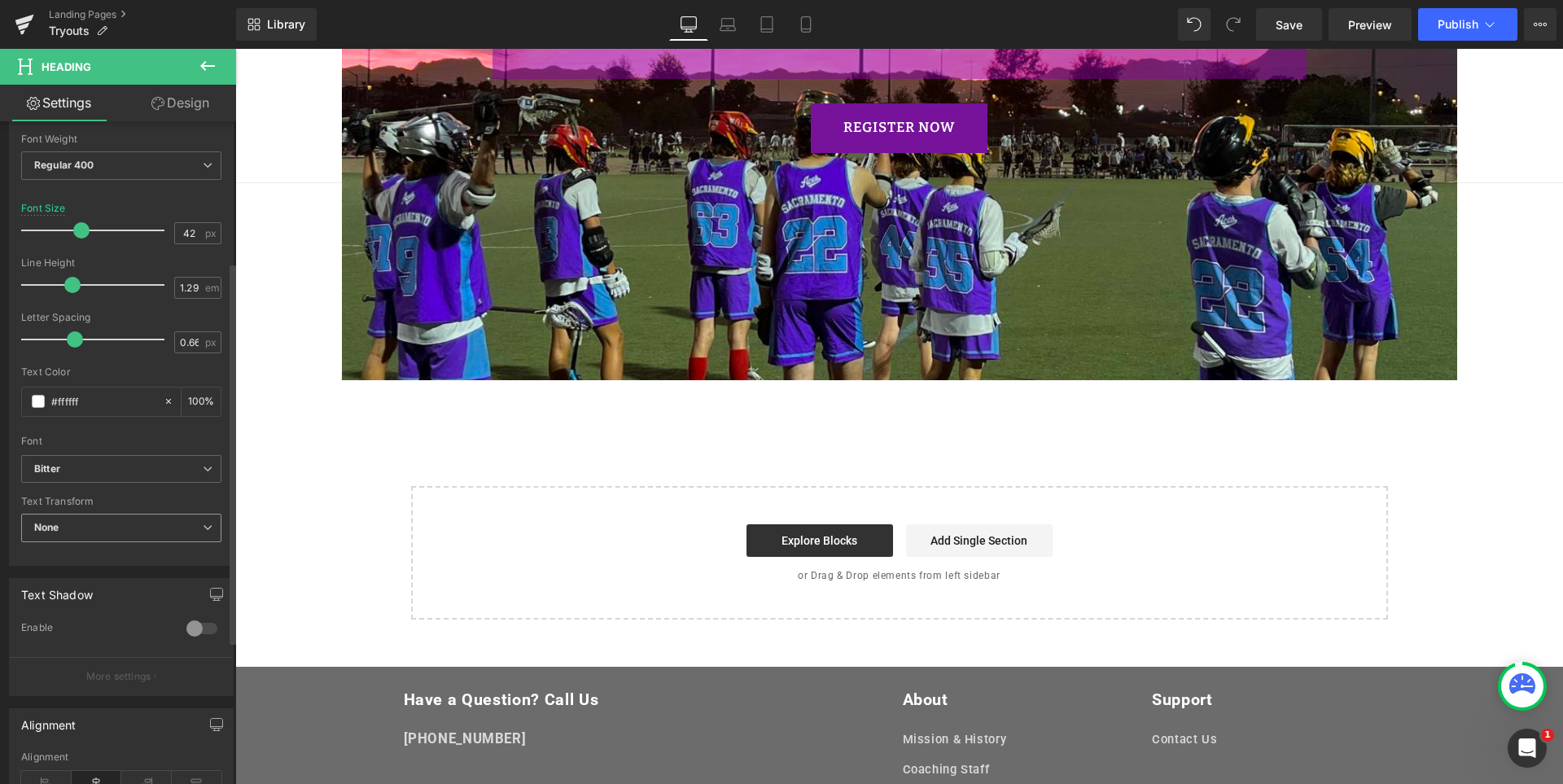
click at [114, 539] on span "None" at bounding box center [121, 528] width 201 height 28
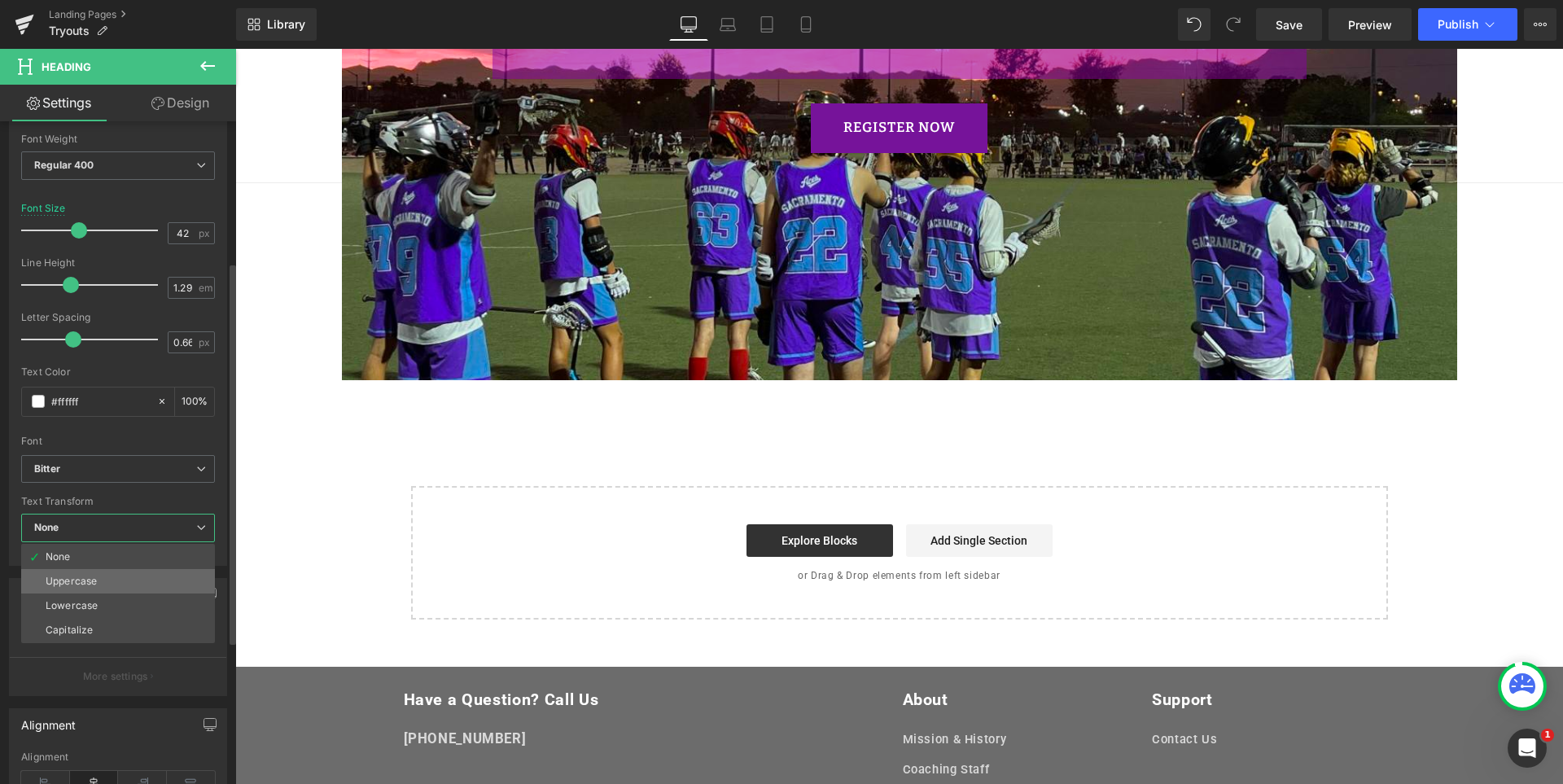
click at [119, 577] on li "Uppercase" at bounding box center [118, 581] width 194 height 24
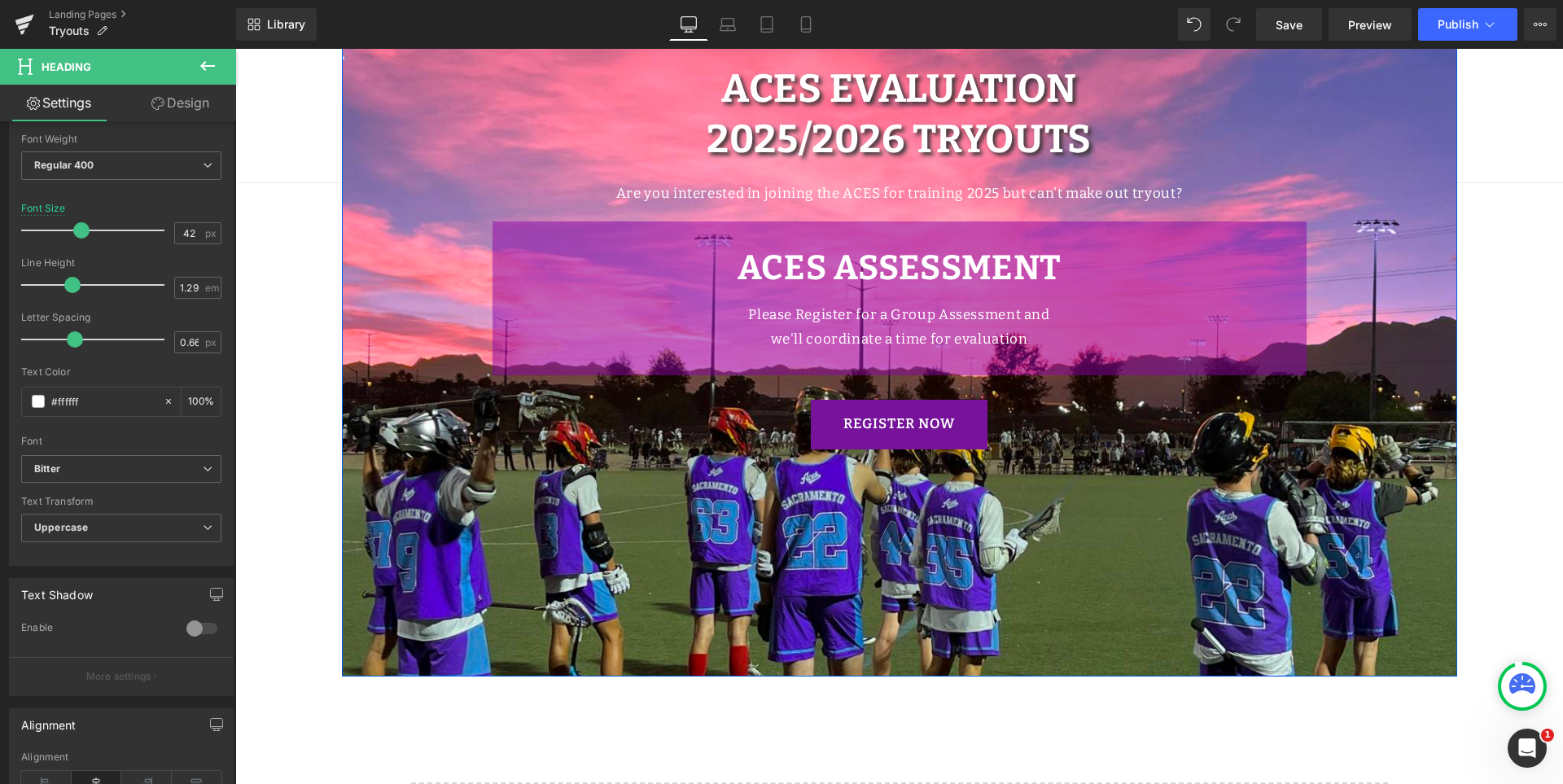
scroll to position [82, 0]
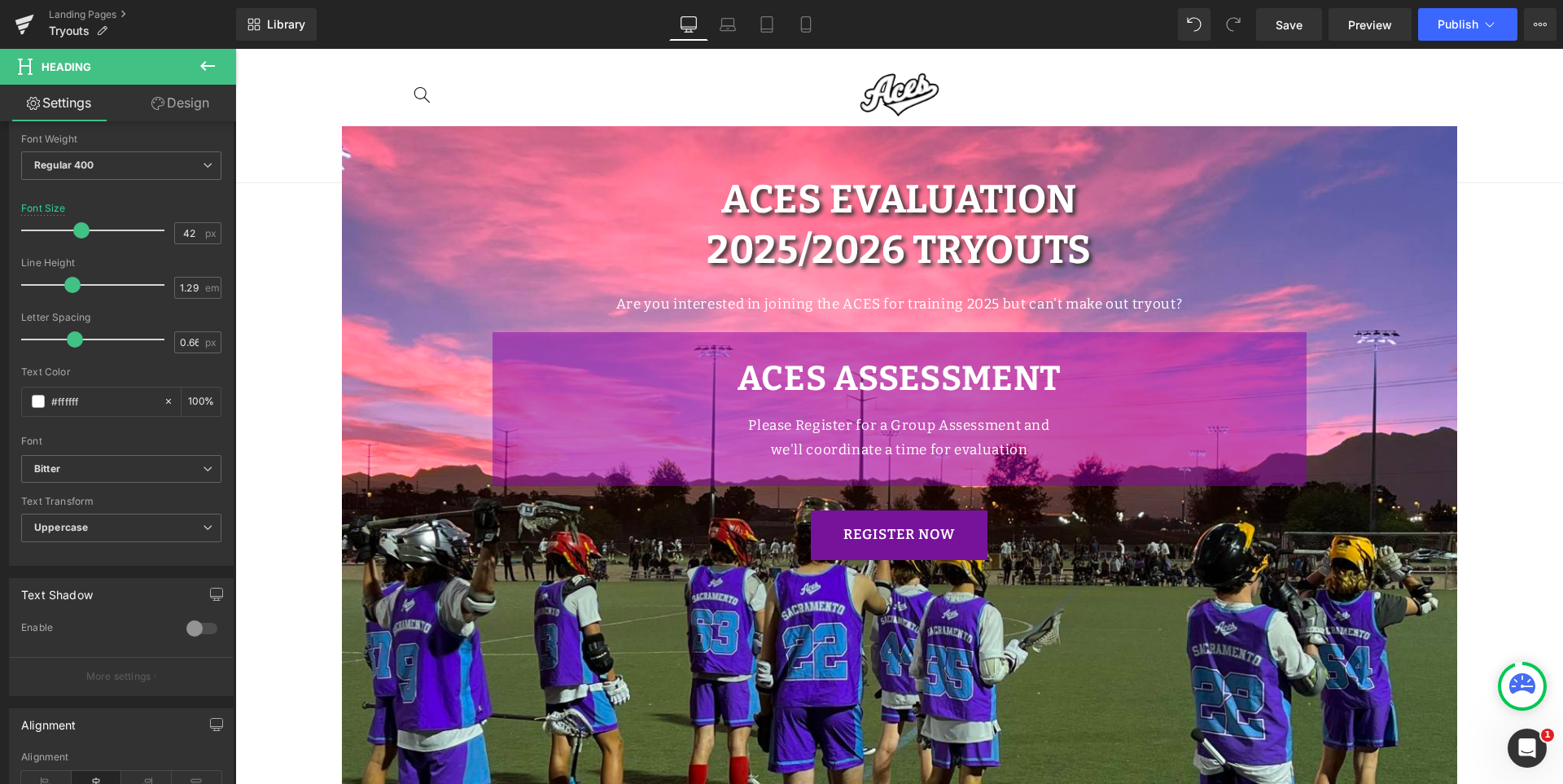
click at [806, 44] on div "Library Desktop Desktop Laptop Tablet Mobile Save Preview Publish Scheduled Vie…" at bounding box center [899, 24] width 1327 height 49
click at [808, 35] on link "Mobile" at bounding box center [806, 24] width 39 height 33
type input "36"
type input "100"
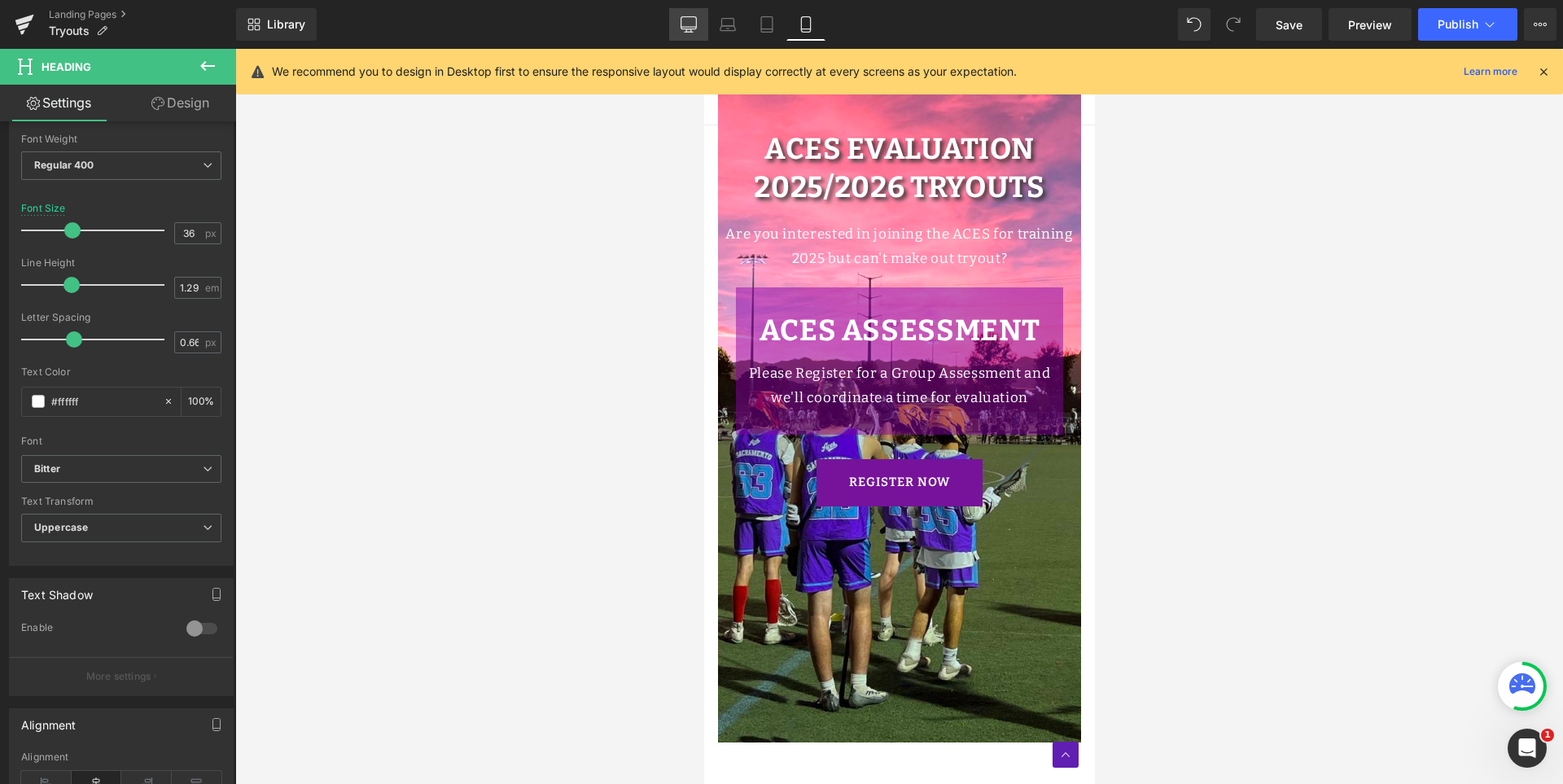
click at [696, 31] on icon at bounding box center [689, 24] width 16 height 16
type input "42"
type input "100"
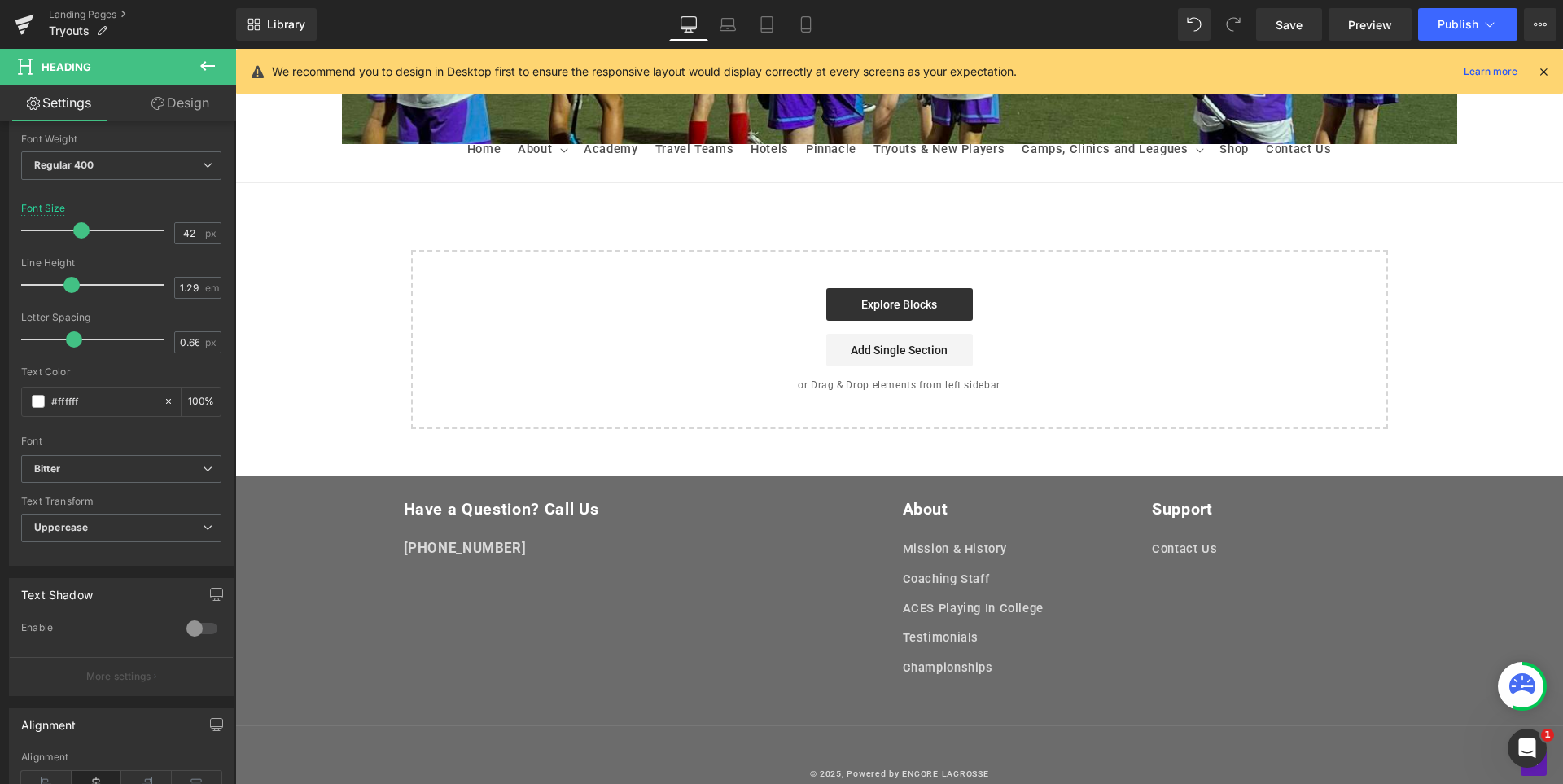
scroll to position [142, 0]
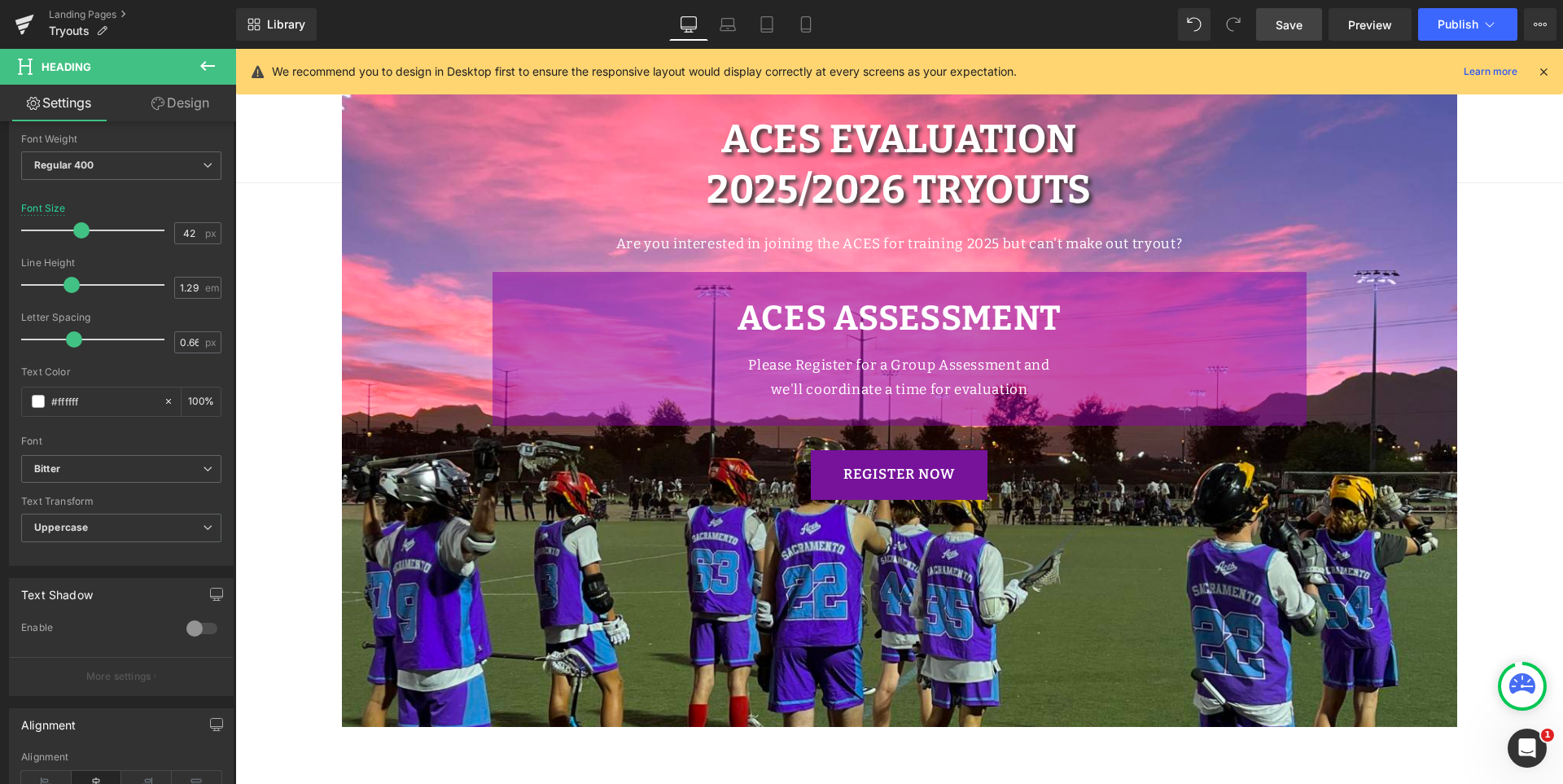
click at [1301, 16] on span "Save" at bounding box center [1289, 25] width 27 height 17
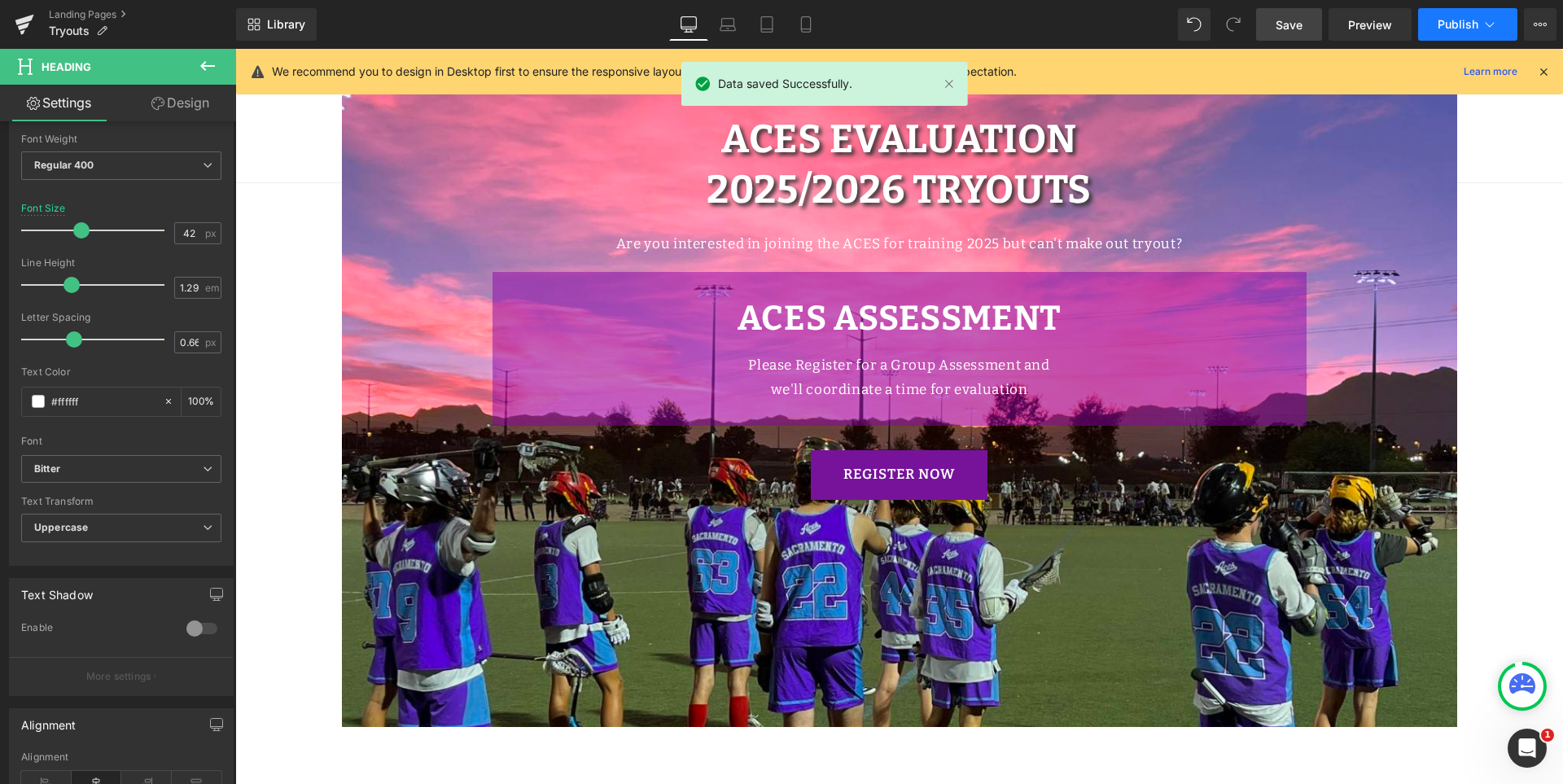
click at [1466, 16] on button "Publish" at bounding box center [1467, 24] width 99 height 33
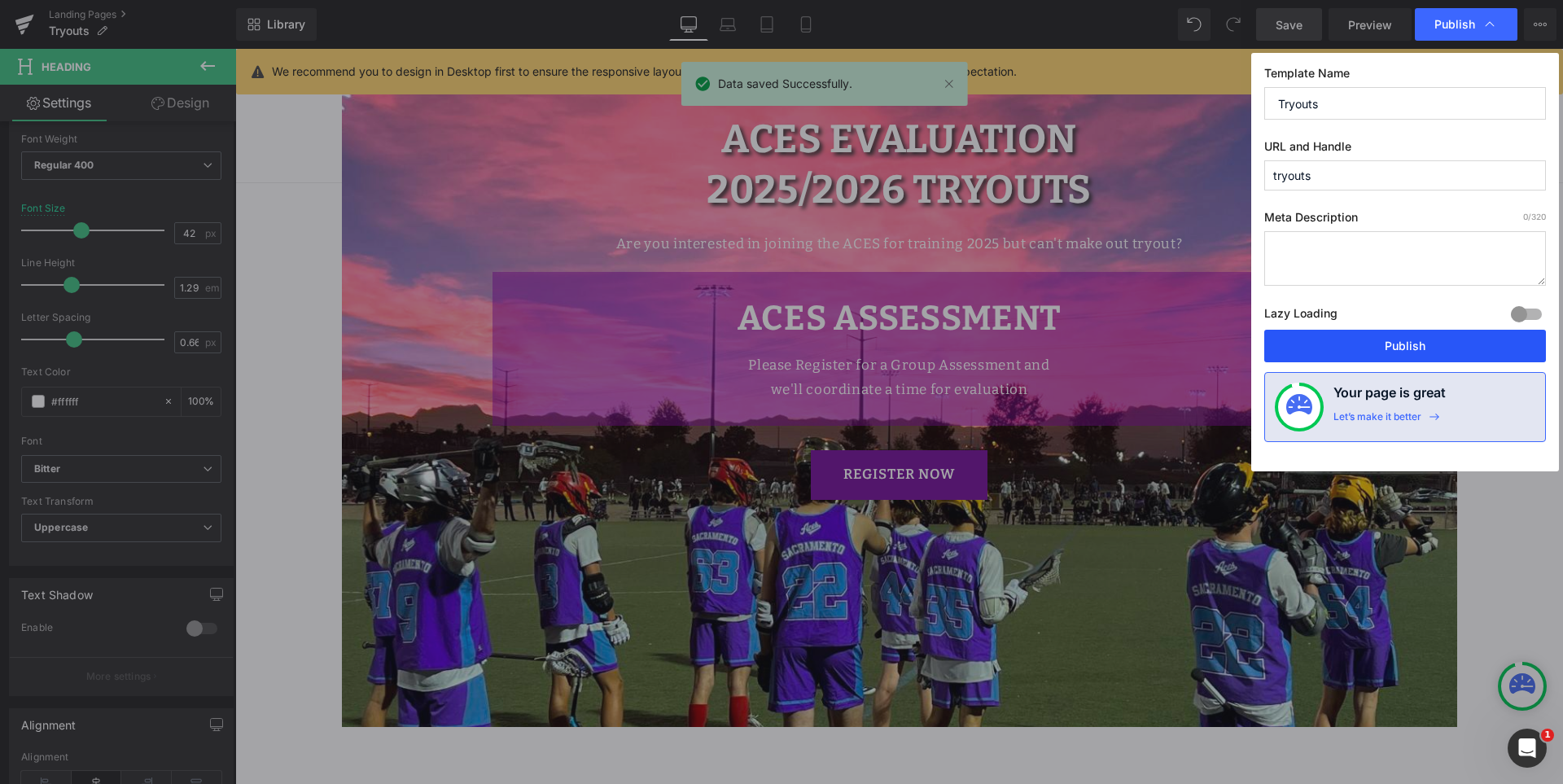
click at [1412, 343] on button "Publish" at bounding box center [1405, 346] width 281 height 33
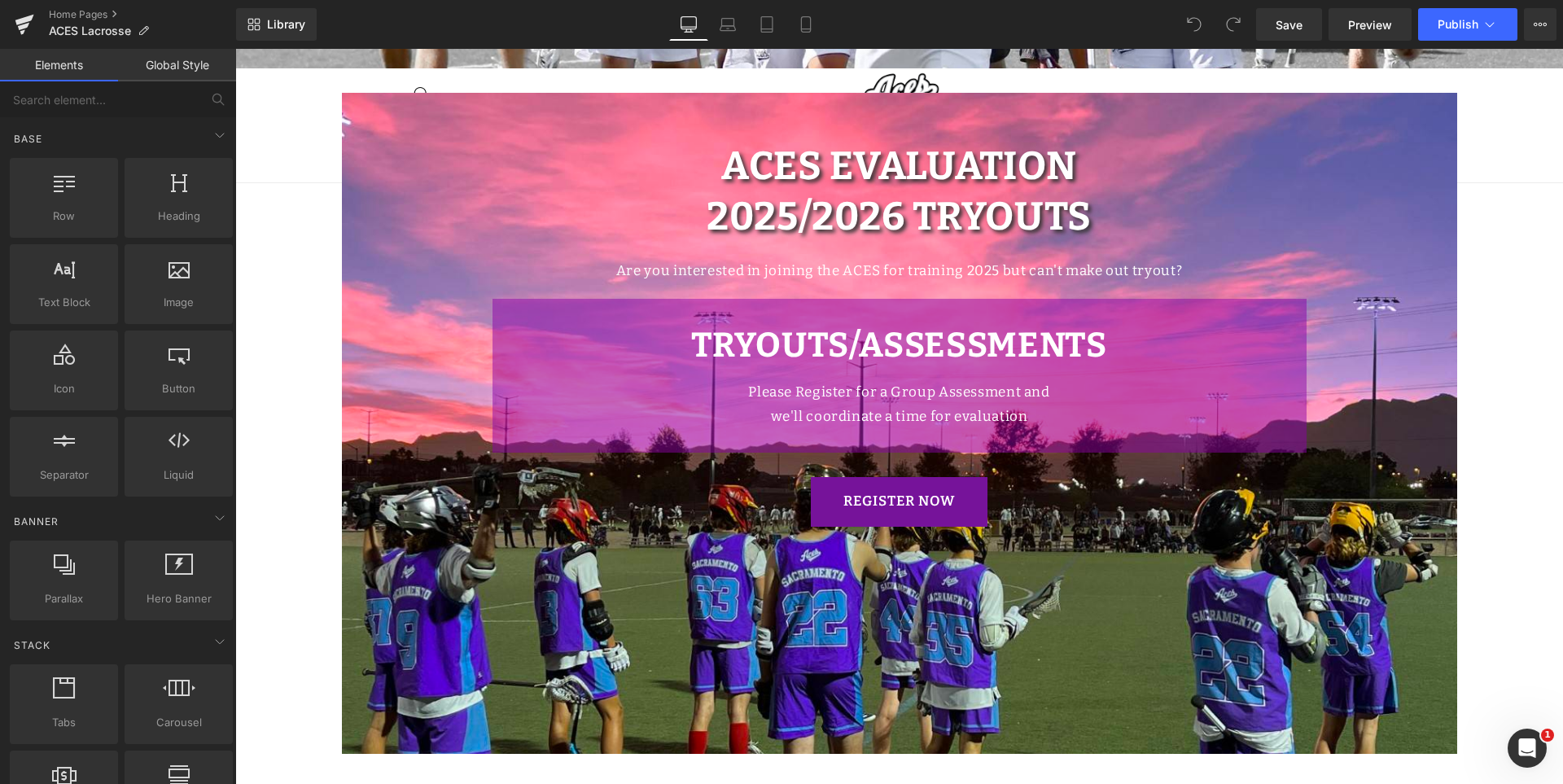
scroll to position [732, 0]
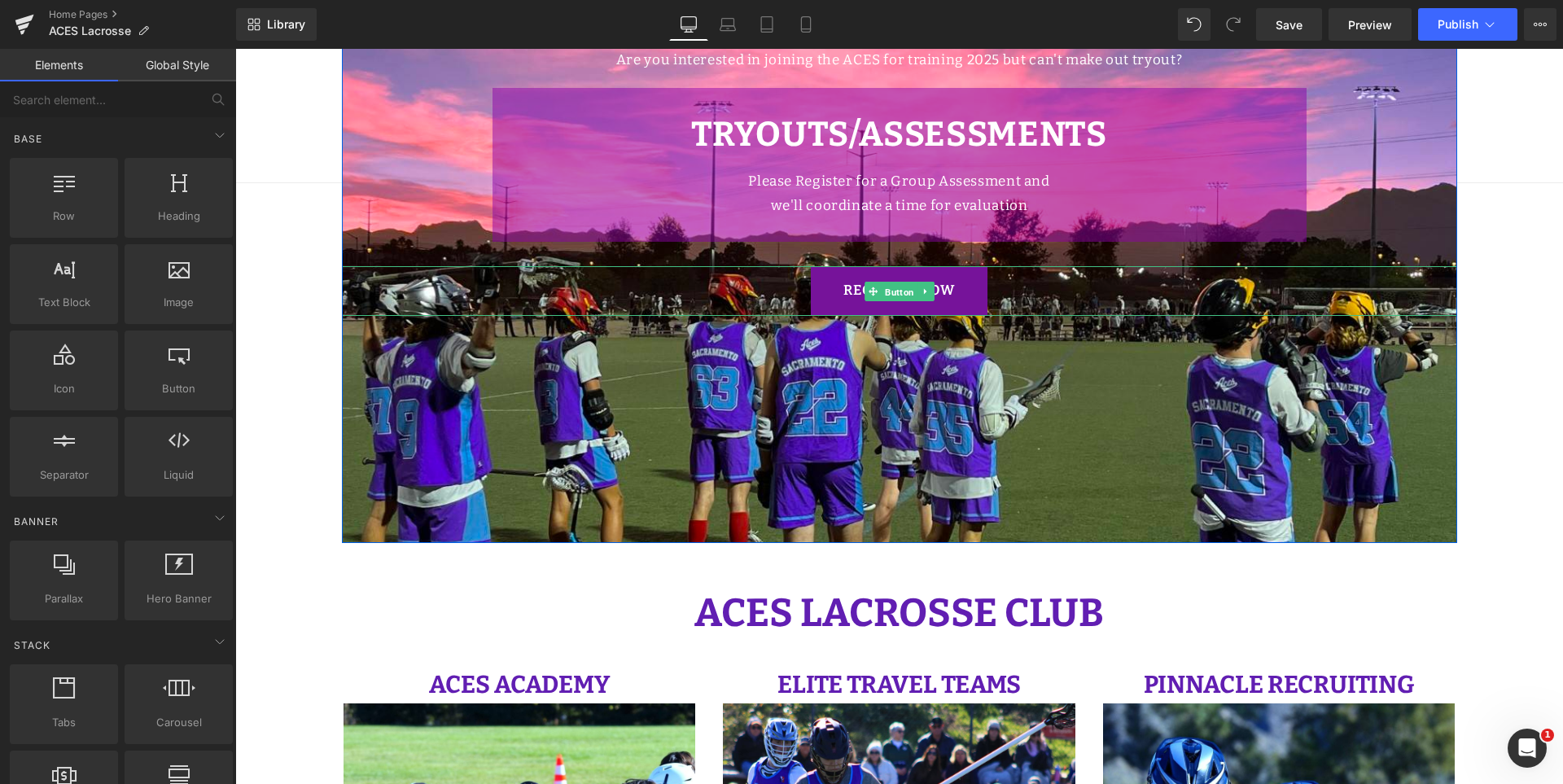
click at [899, 287] on span "Button" at bounding box center [900, 291] width 36 height 20
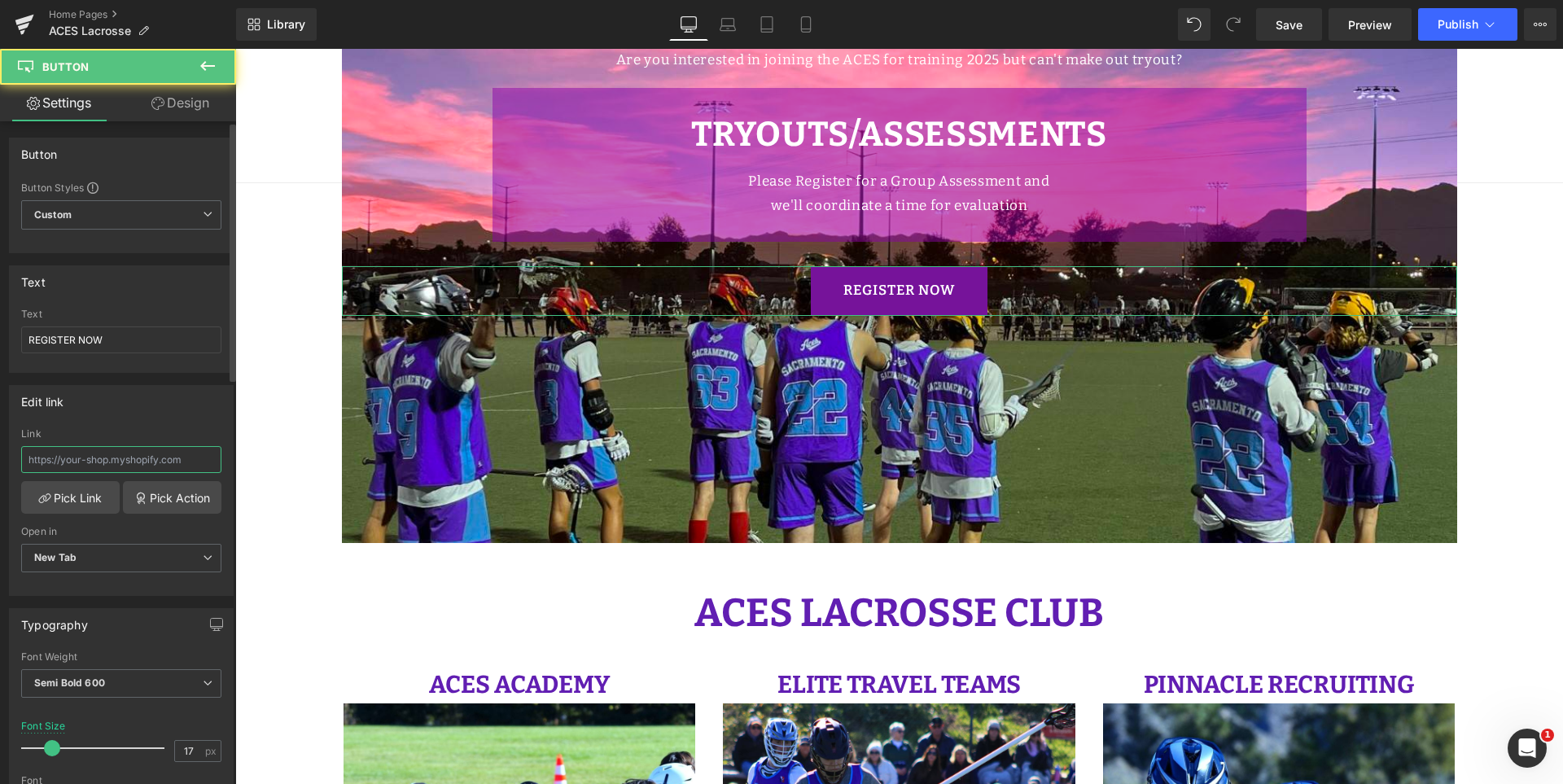
click at [162, 458] on input "text" at bounding box center [121, 459] width 201 height 27
paste input "[URL][DOMAIN_NAME]"
type input "[URL][DOMAIN_NAME]"
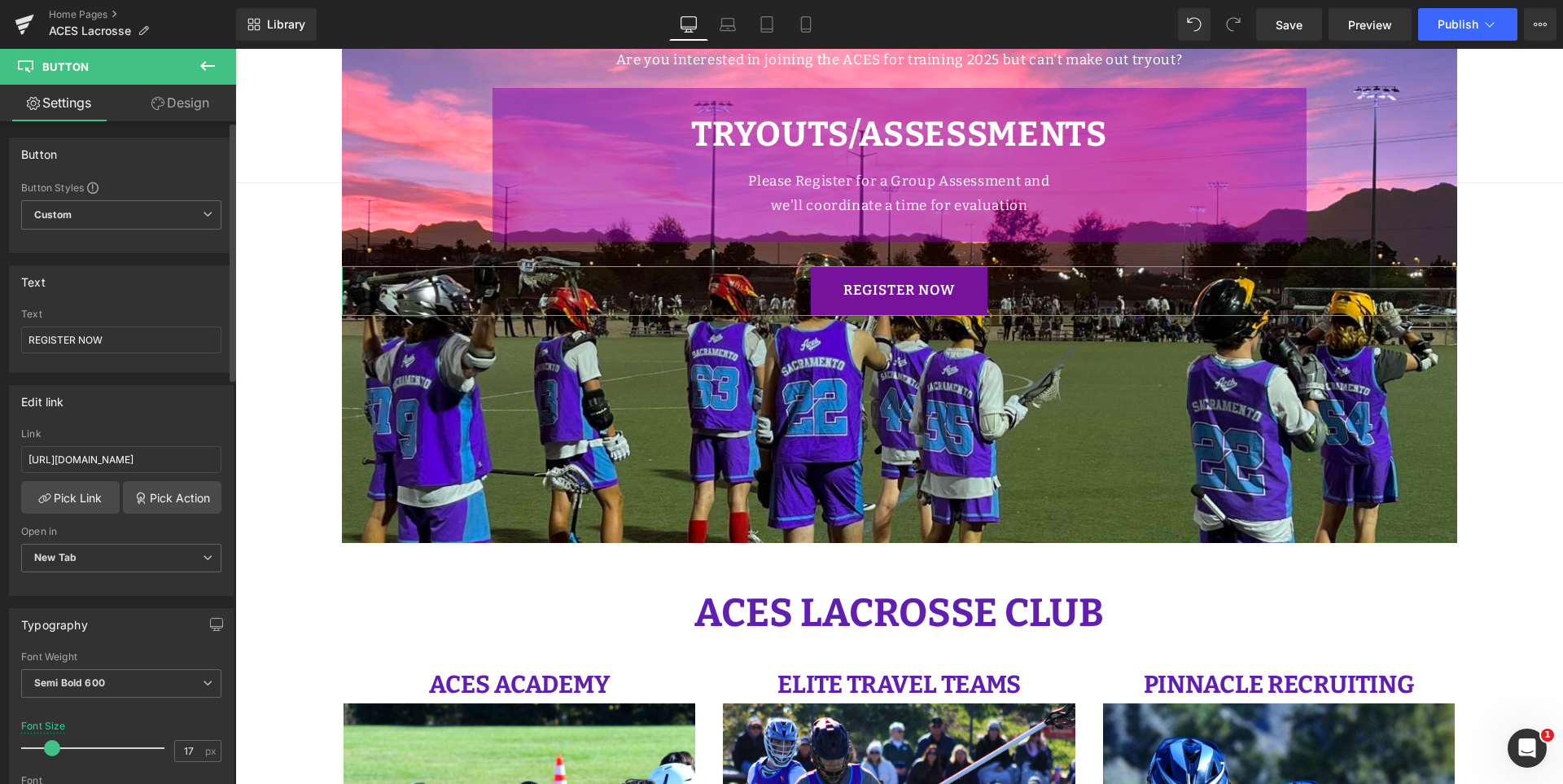
click at [168, 416] on div "Edit link" at bounding box center [120, 401] width 223 height 31
click at [1064, 132] on strong "TRYOUTS/ASSESSMENTS" at bounding box center [899, 133] width 416 height 40
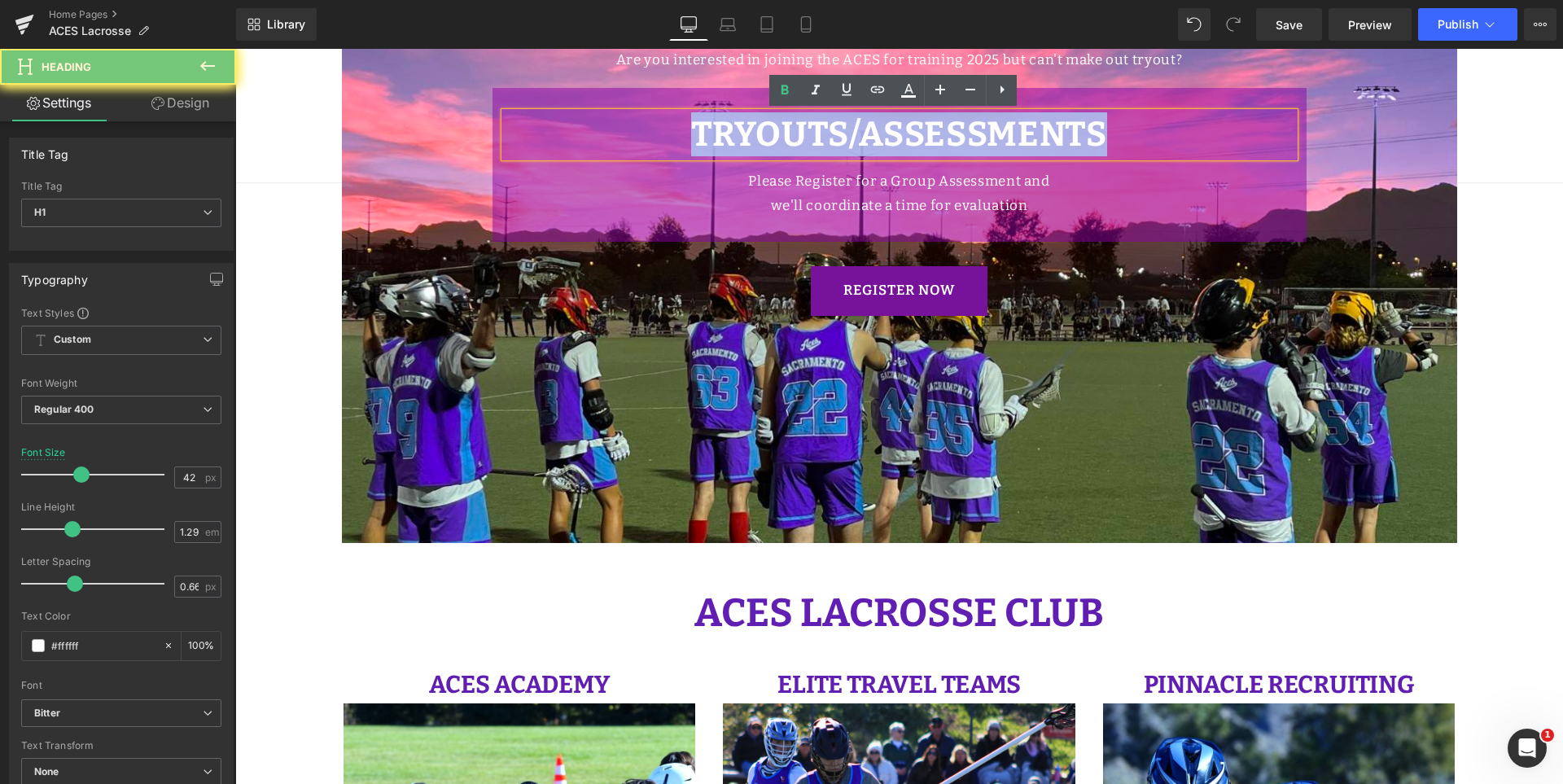
click at [1064, 132] on strong "TRYOUTS/ASSESSMENTS" at bounding box center [899, 133] width 416 height 40
paste div
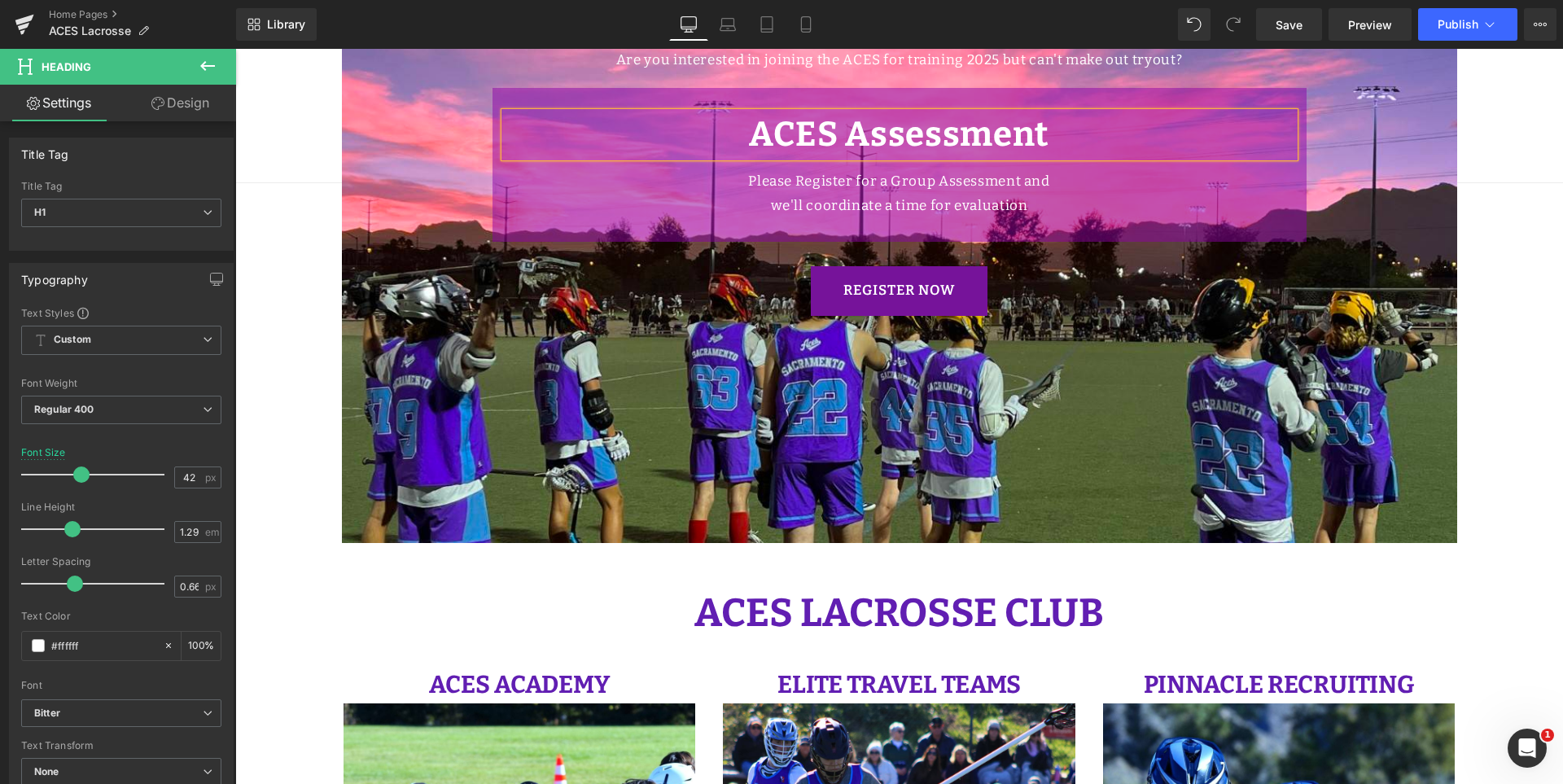
click at [1072, 136] on h1 "ACES Assessment" at bounding box center [900, 134] width 790 height 44
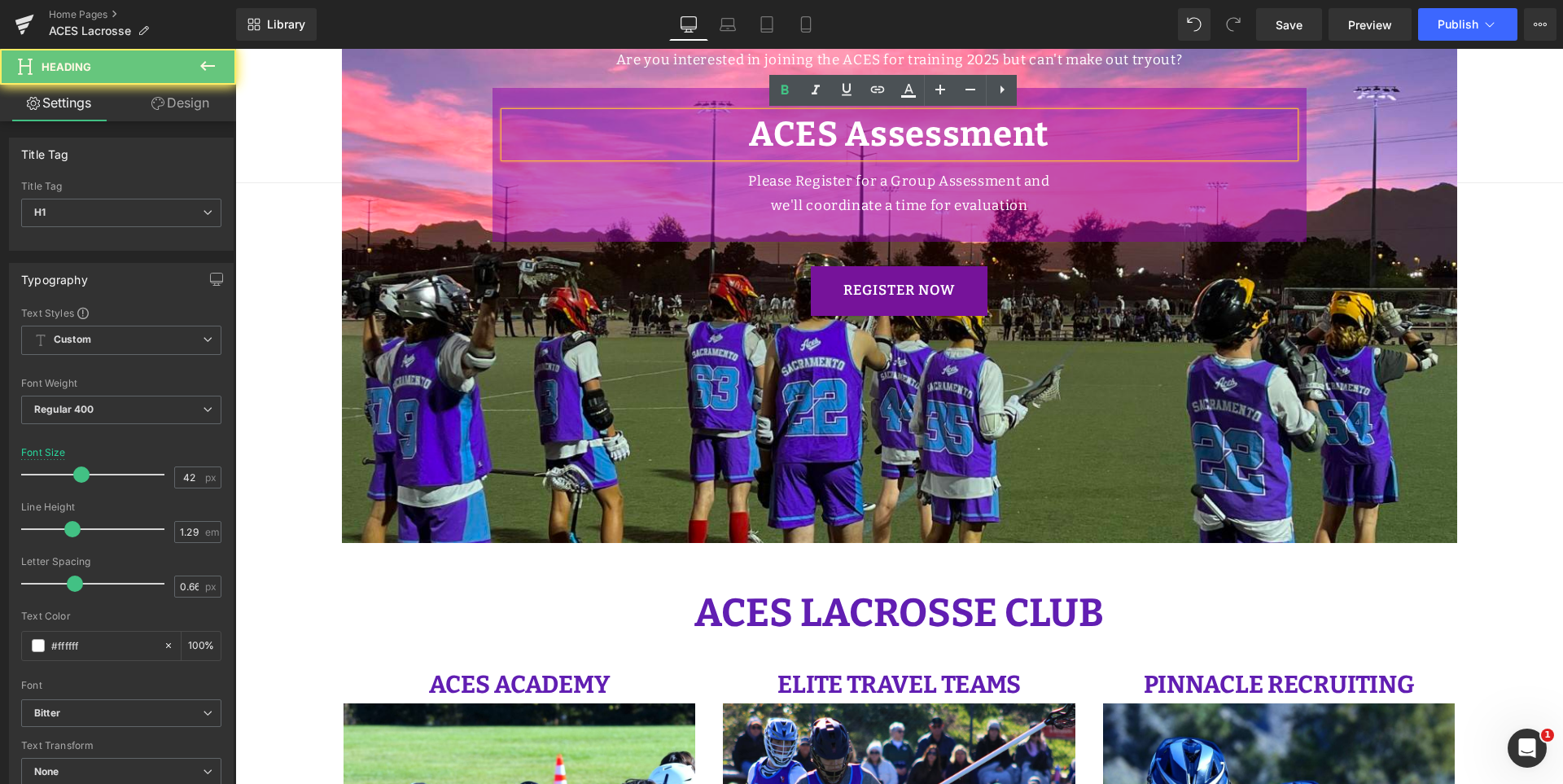
click at [1072, 136] on h1 "ACES Assessment" at bounding box center [900, 134] width 790 height 44
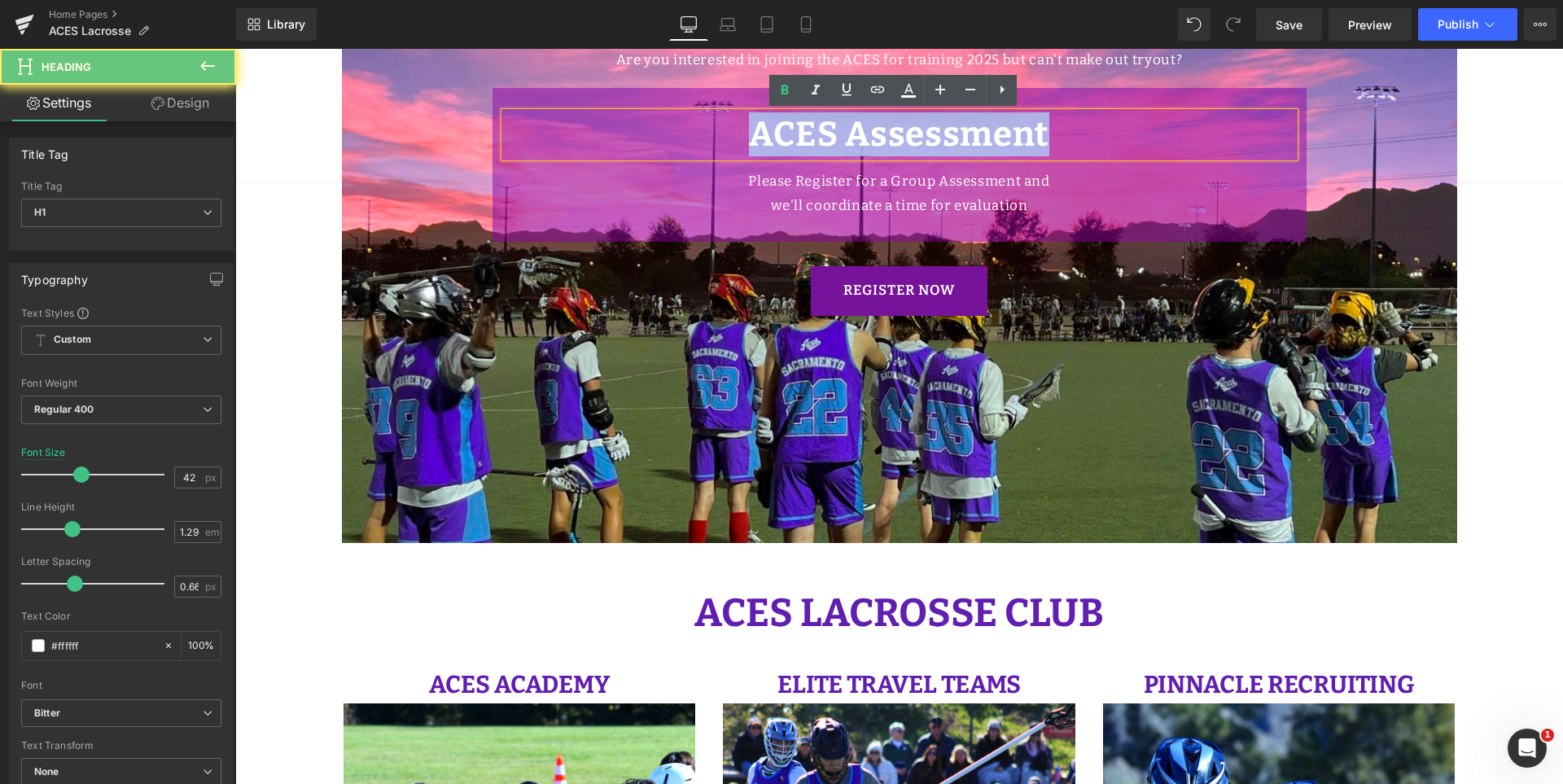
click at [1072, 136] on h1 "ACES Assessment" at bounding box center [900, 134] width 790 height 44
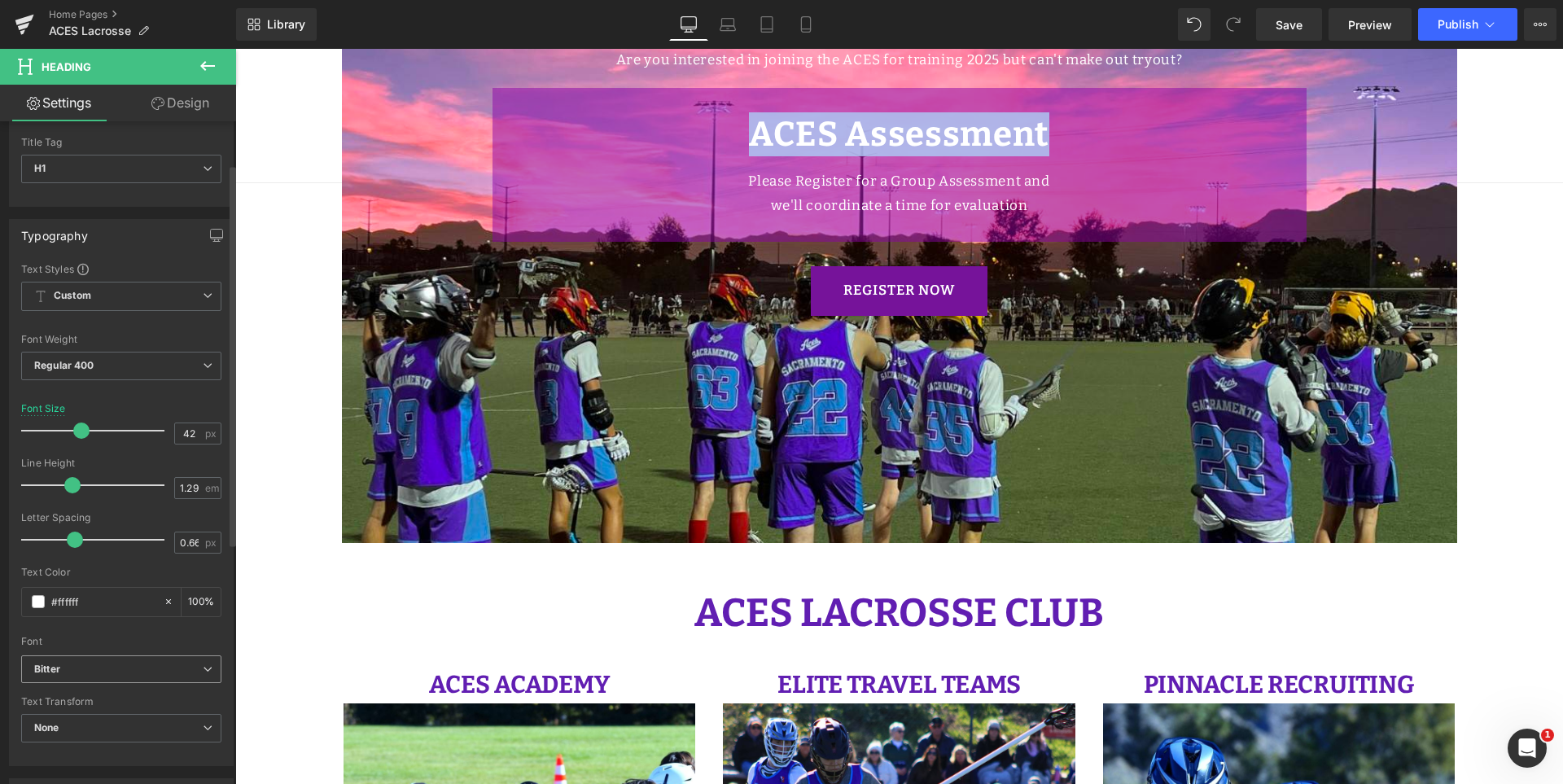
scroll to position [82, 0]
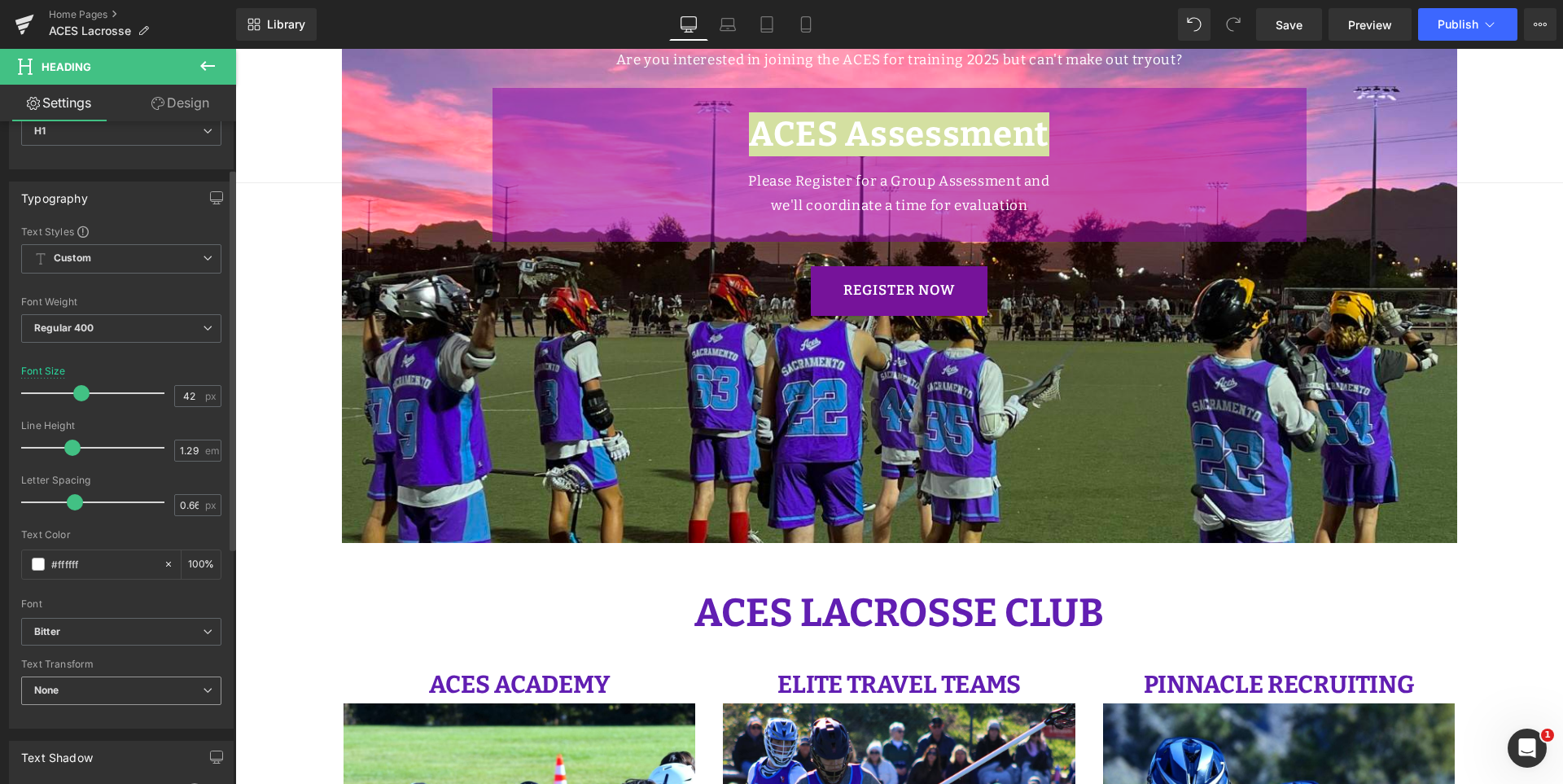
click at [162, 685] on span "None" at bounding box center [121, 690] width 201 height 28
click at [121, 742] on li "Uppercase" at bounding box center [118, 744] width 194 height 24
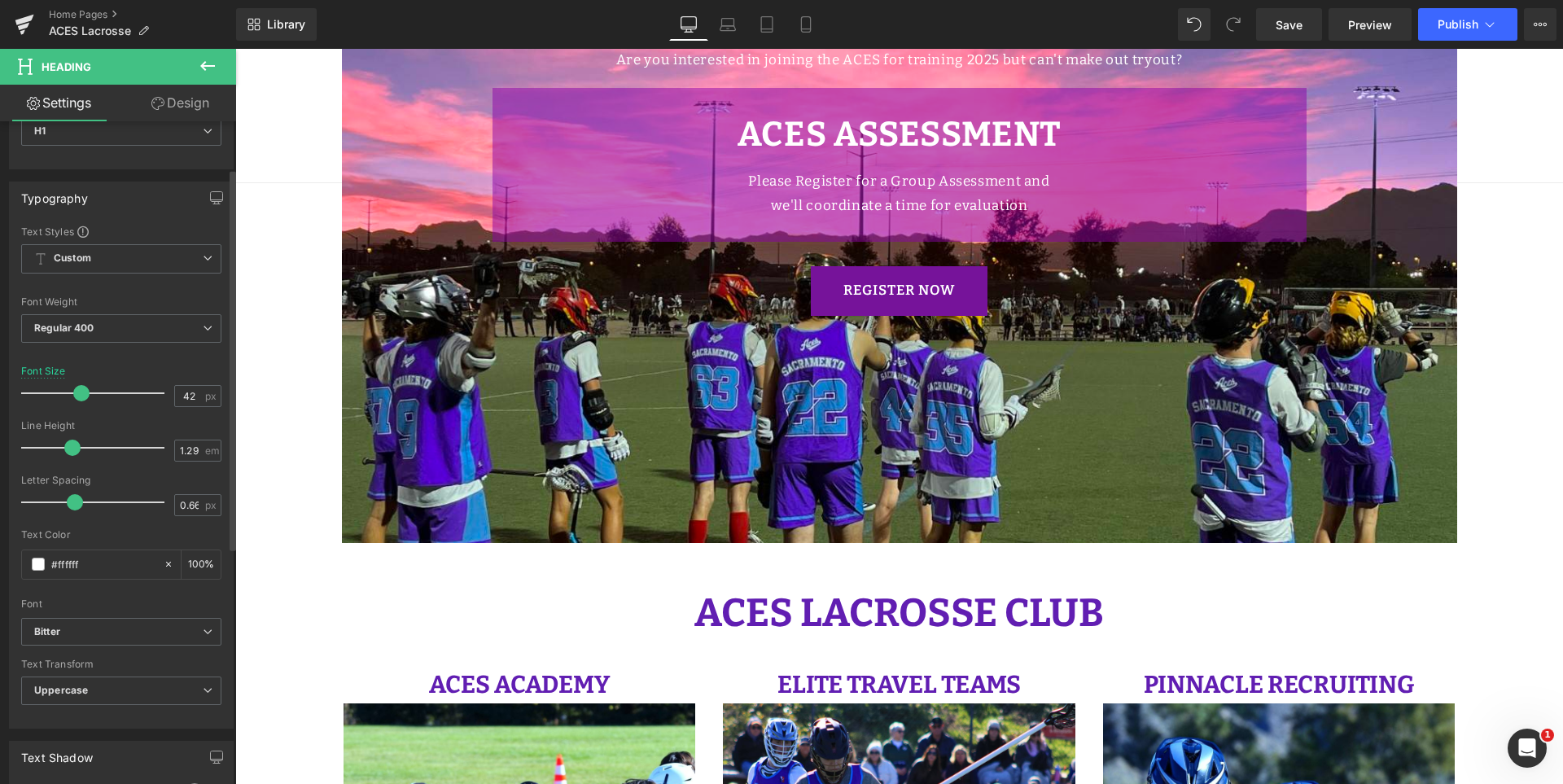
click at [191, 293] on div "Font Default Merriweather Bitter Open Sans Montserrat Roboto Arimo Bitter Defau…" at bounding box center [121, 421] width 201 height 393
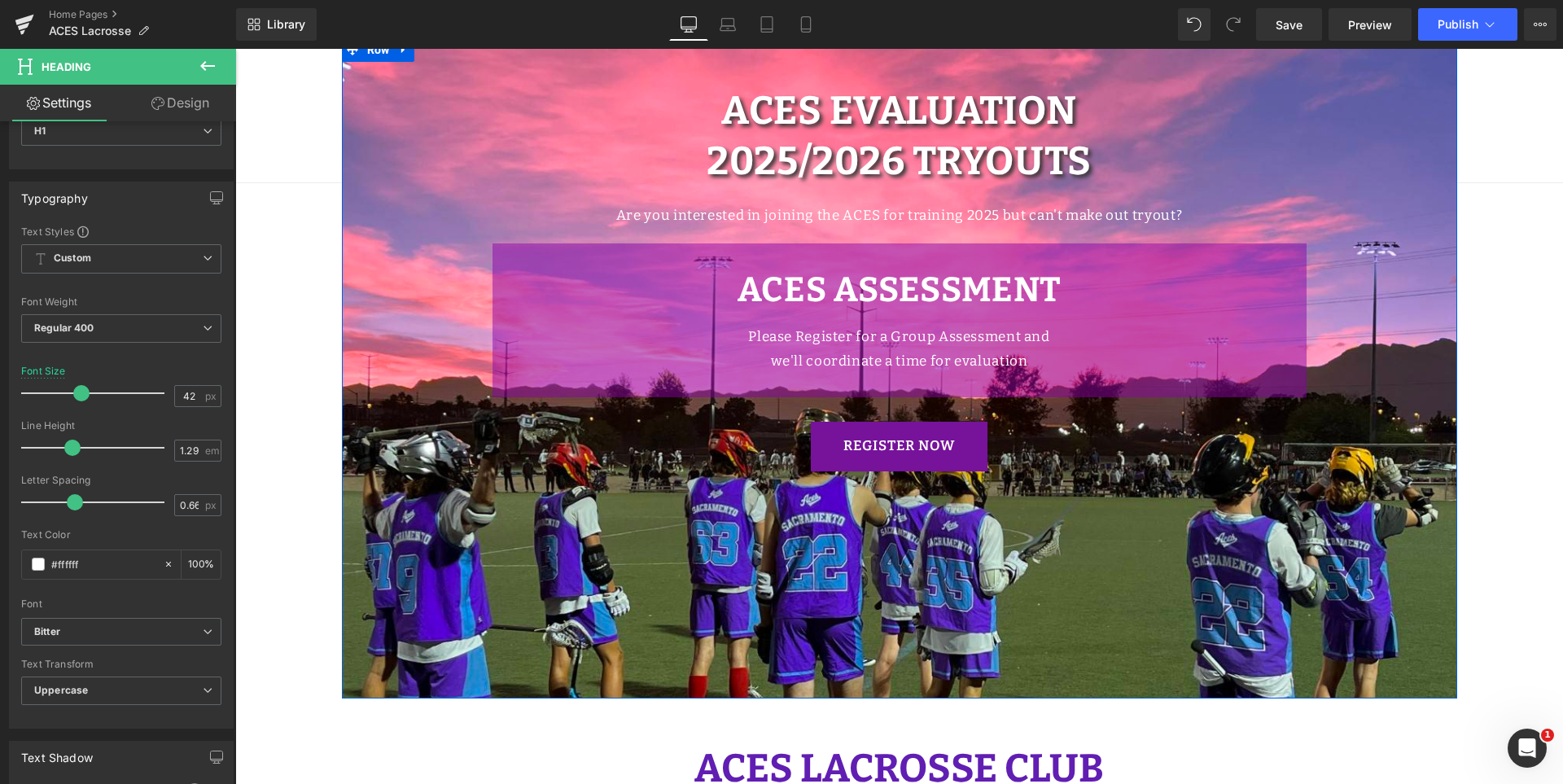
scroll to position [570, 0]
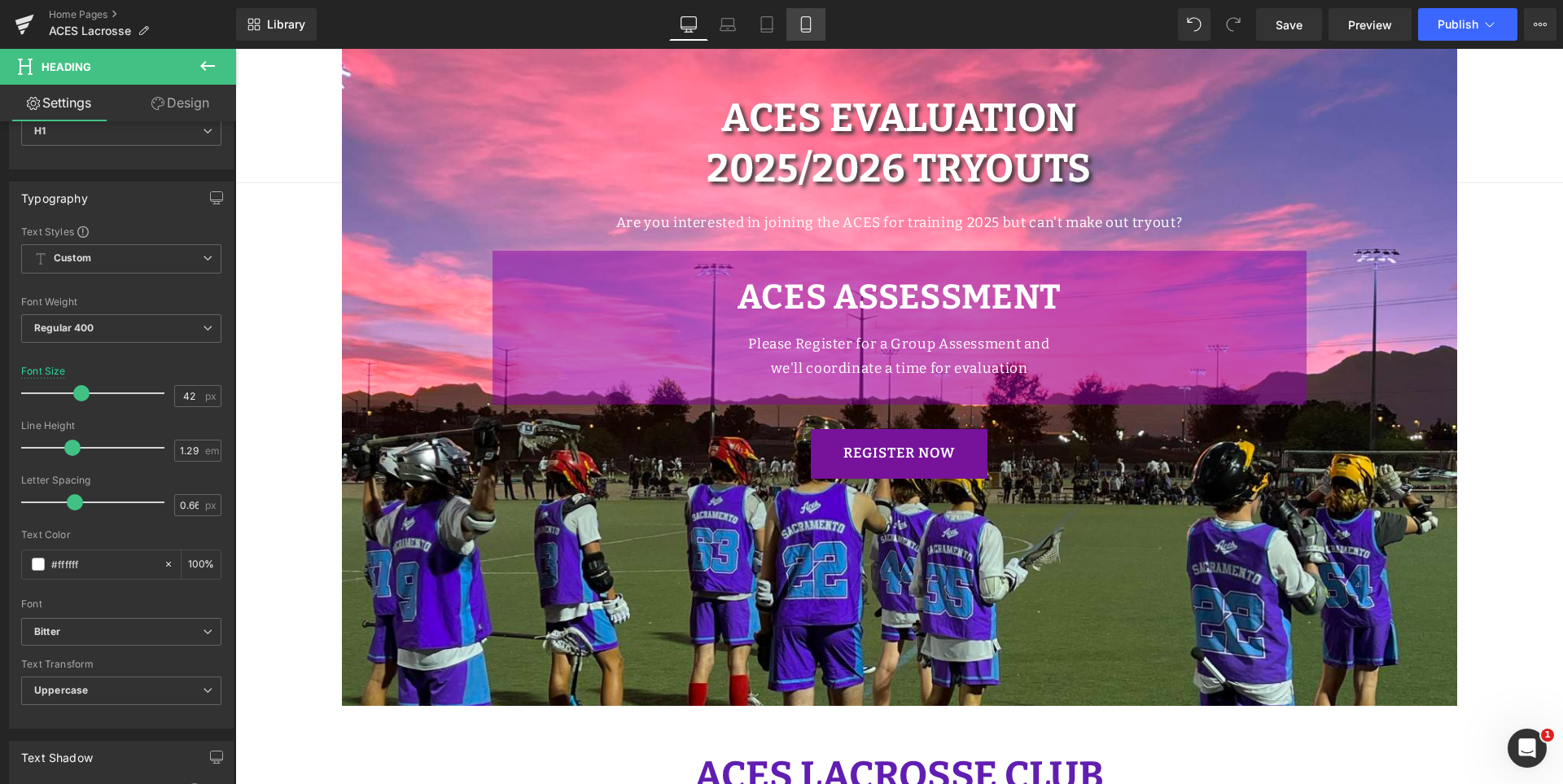
click at [806, 15] on link "Mobile" at bounding box center [806, 24] width 39 height 33
type input "36"
type input "100"
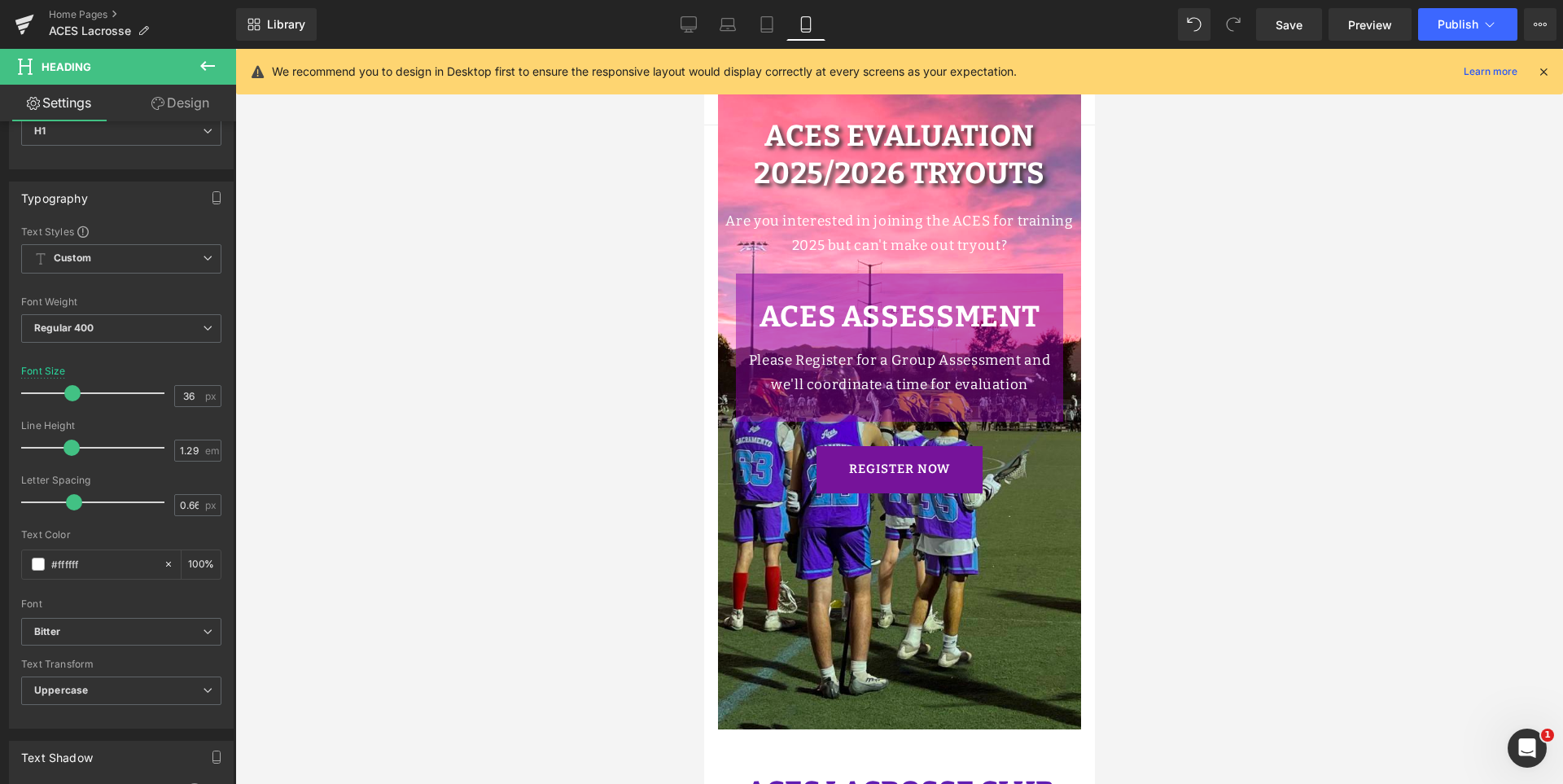
scroll to position [896, 0]
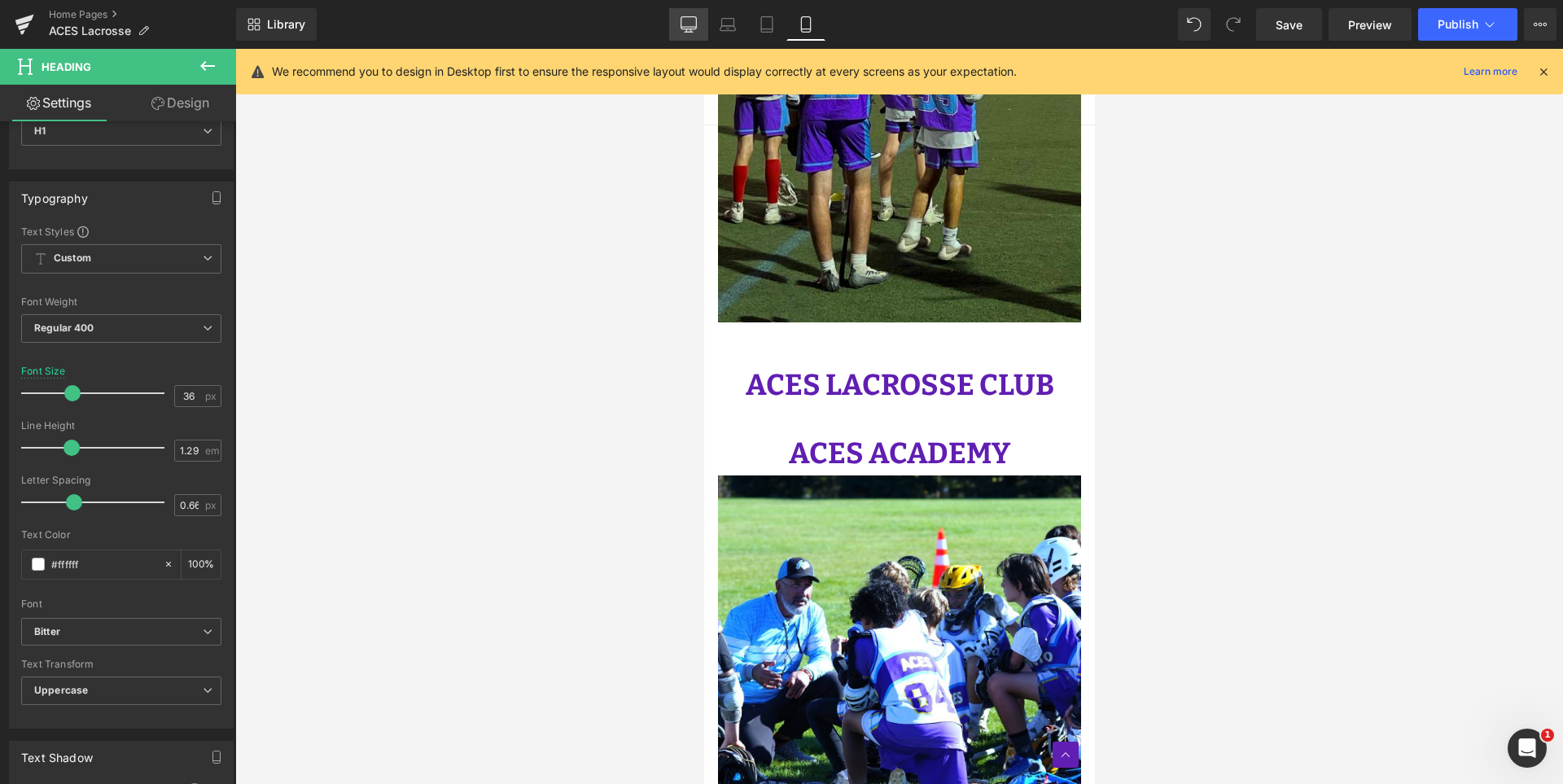
click at [694, 18] on icon at bounding box center [689, 24] width 16 height 16
type input "42"
type input "100"
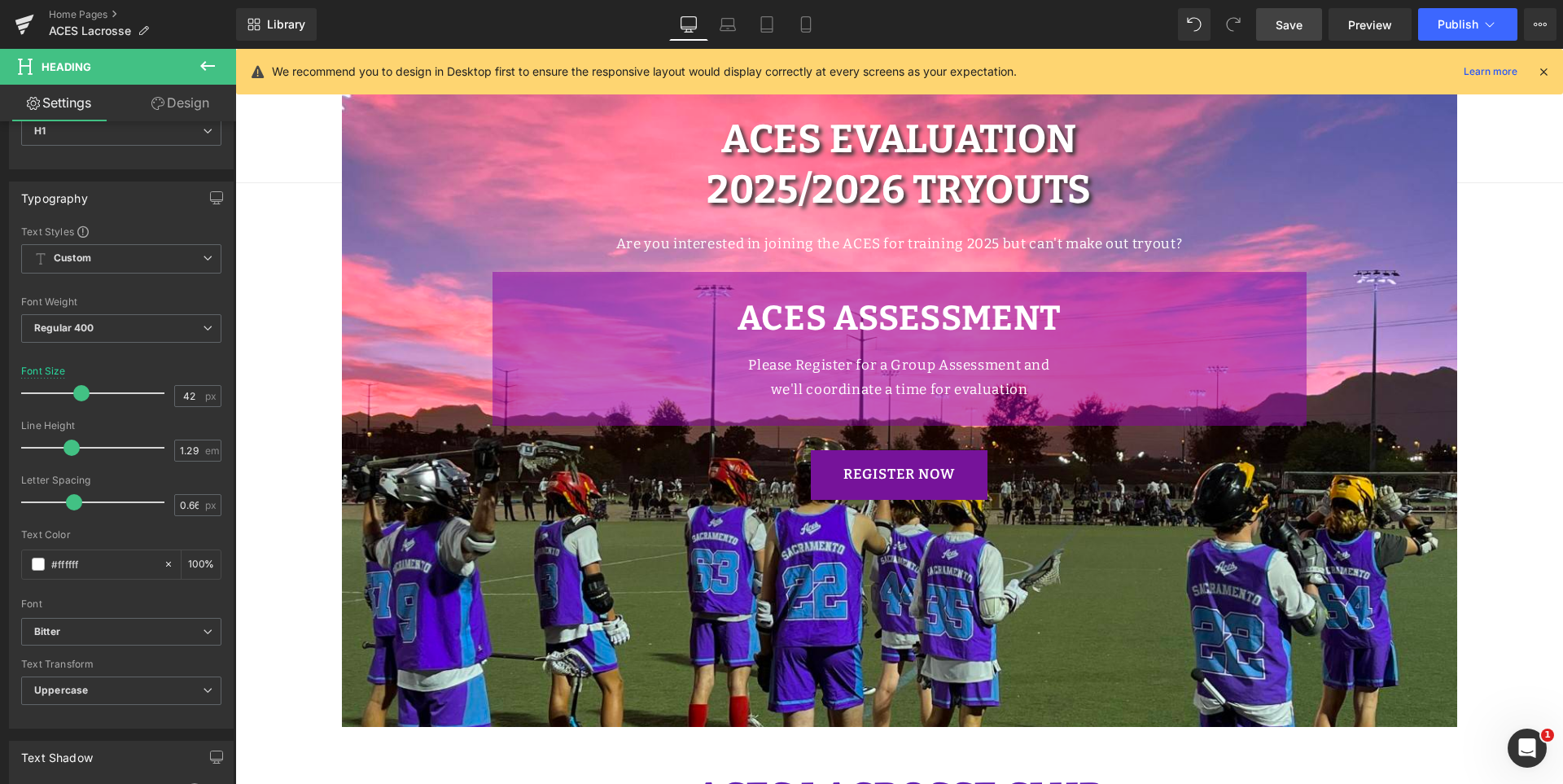
click at [1287, 22] on span "Save" at bounding box center [1289, 25] width 27 height 17
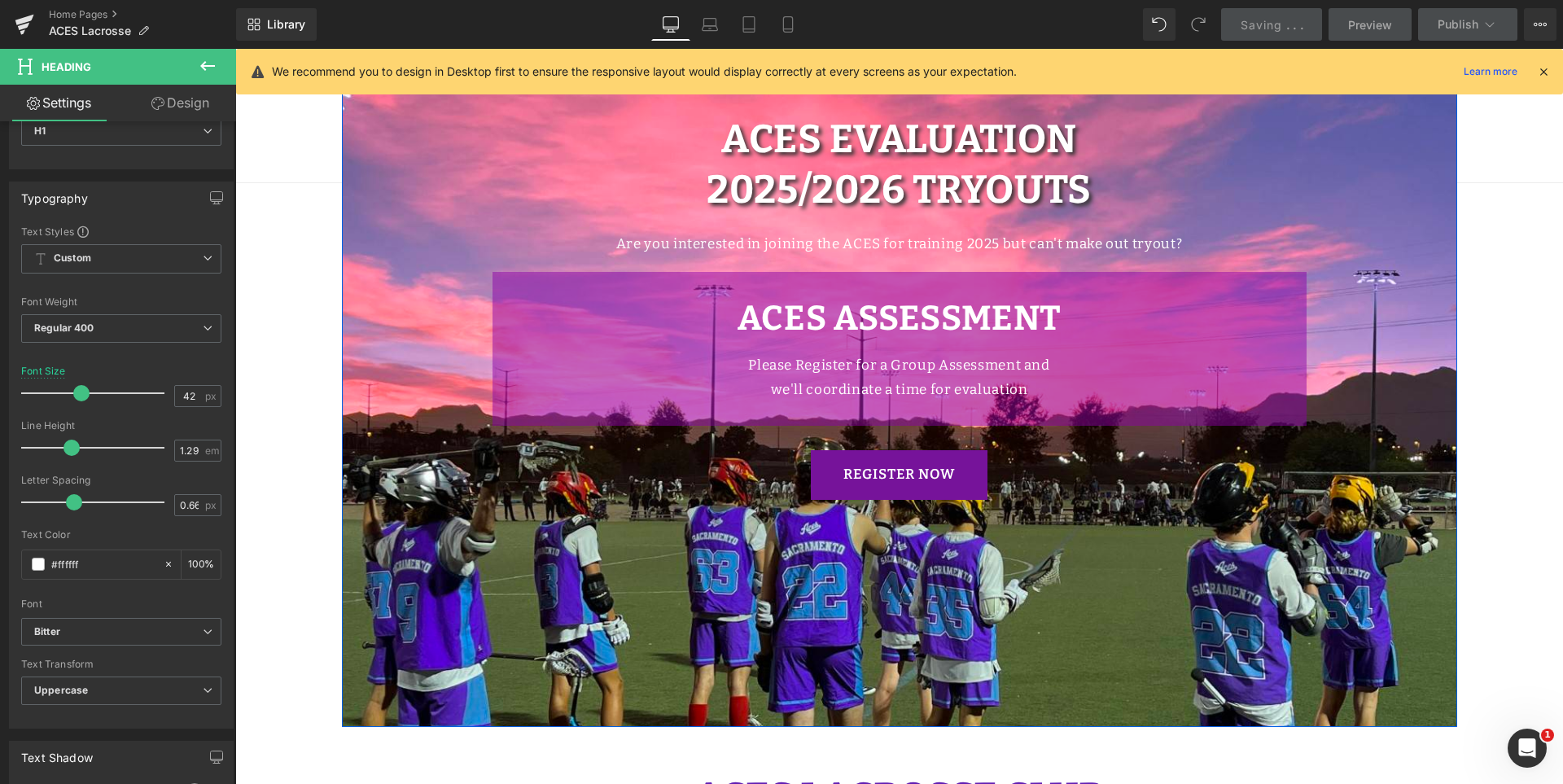
scroll to position [467, 0]
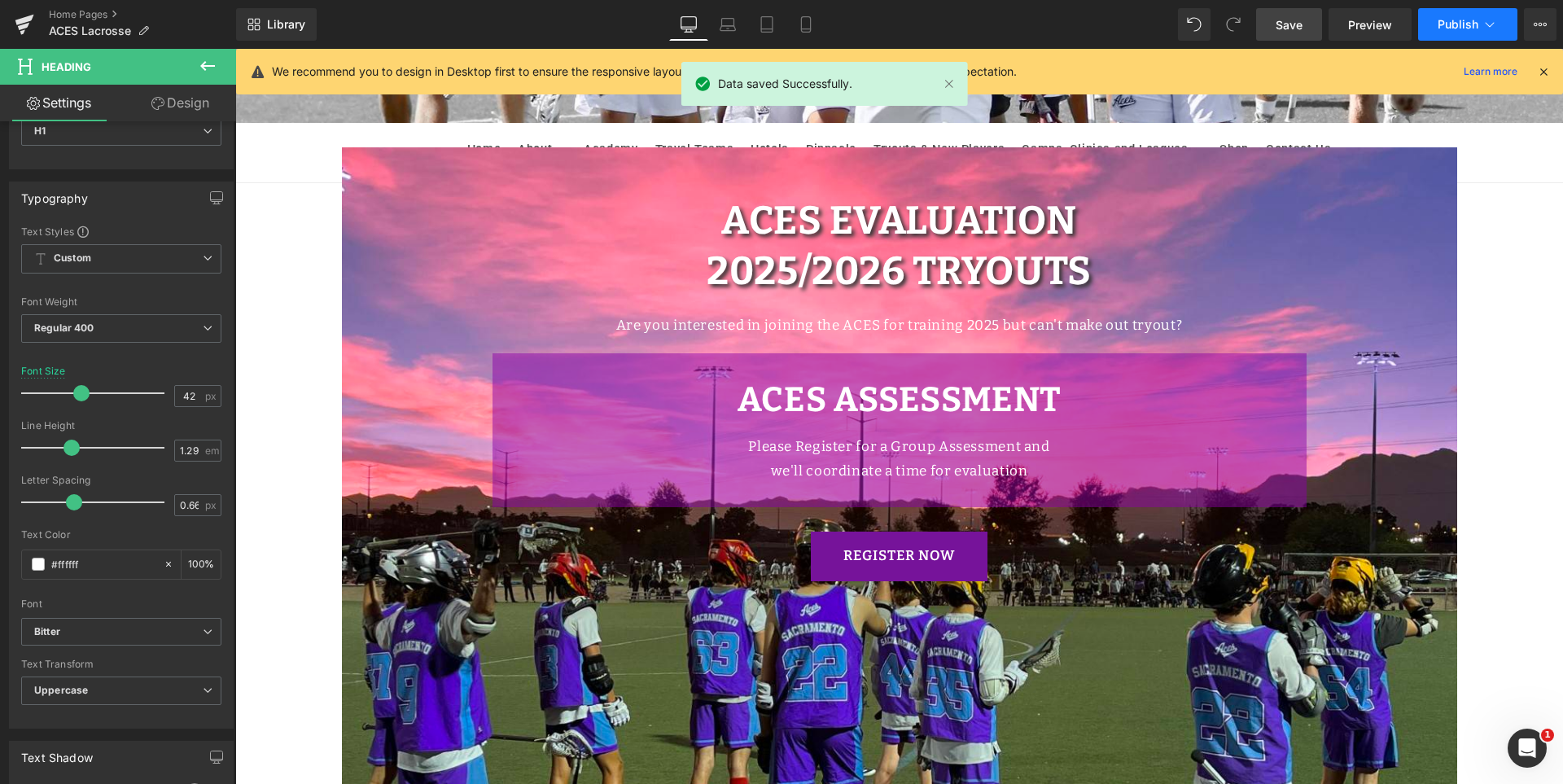
click at [1449, 28] on span "Publish" at bounding box center [1458, 24] width 40 height 13
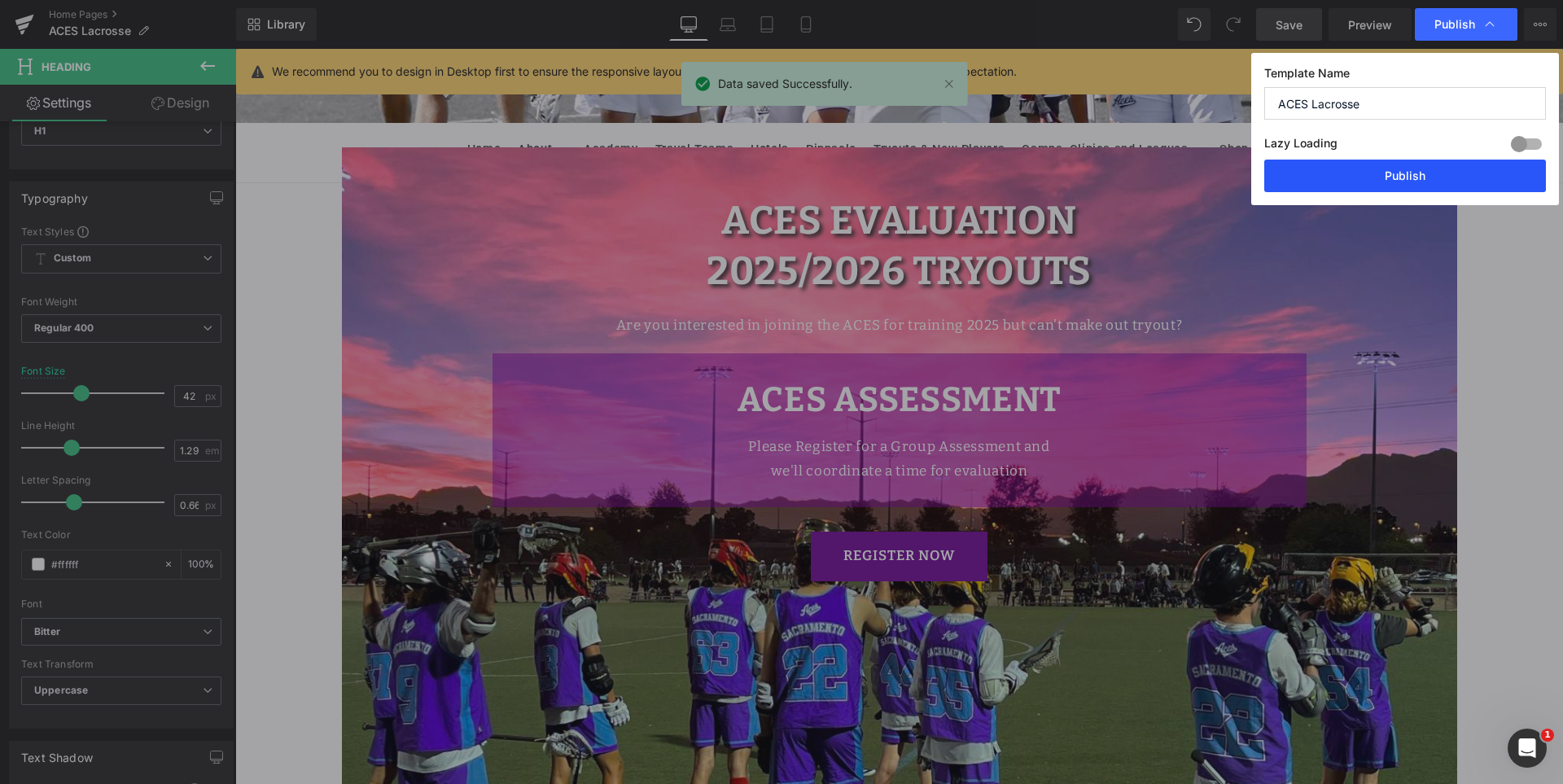
click at [1428, 174] on button "Publish" at bounding box center [1405, 176] width 281 height 33
